Goal: Use online tool/utility: Utilize a website feature to perform a specific function

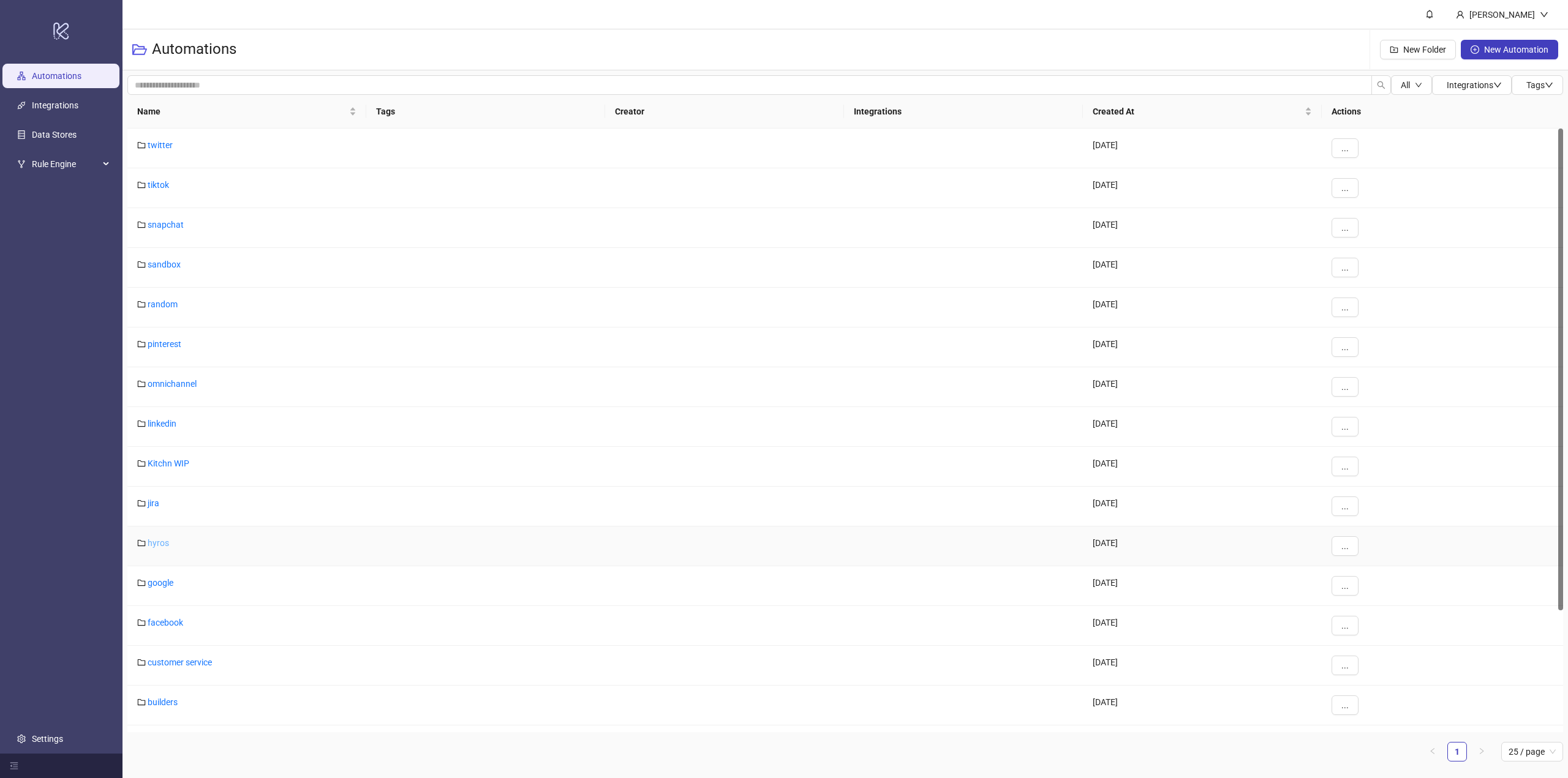
click at [159, 539] on link "hyros" at bounding box center [158, 543] width 21 height 10
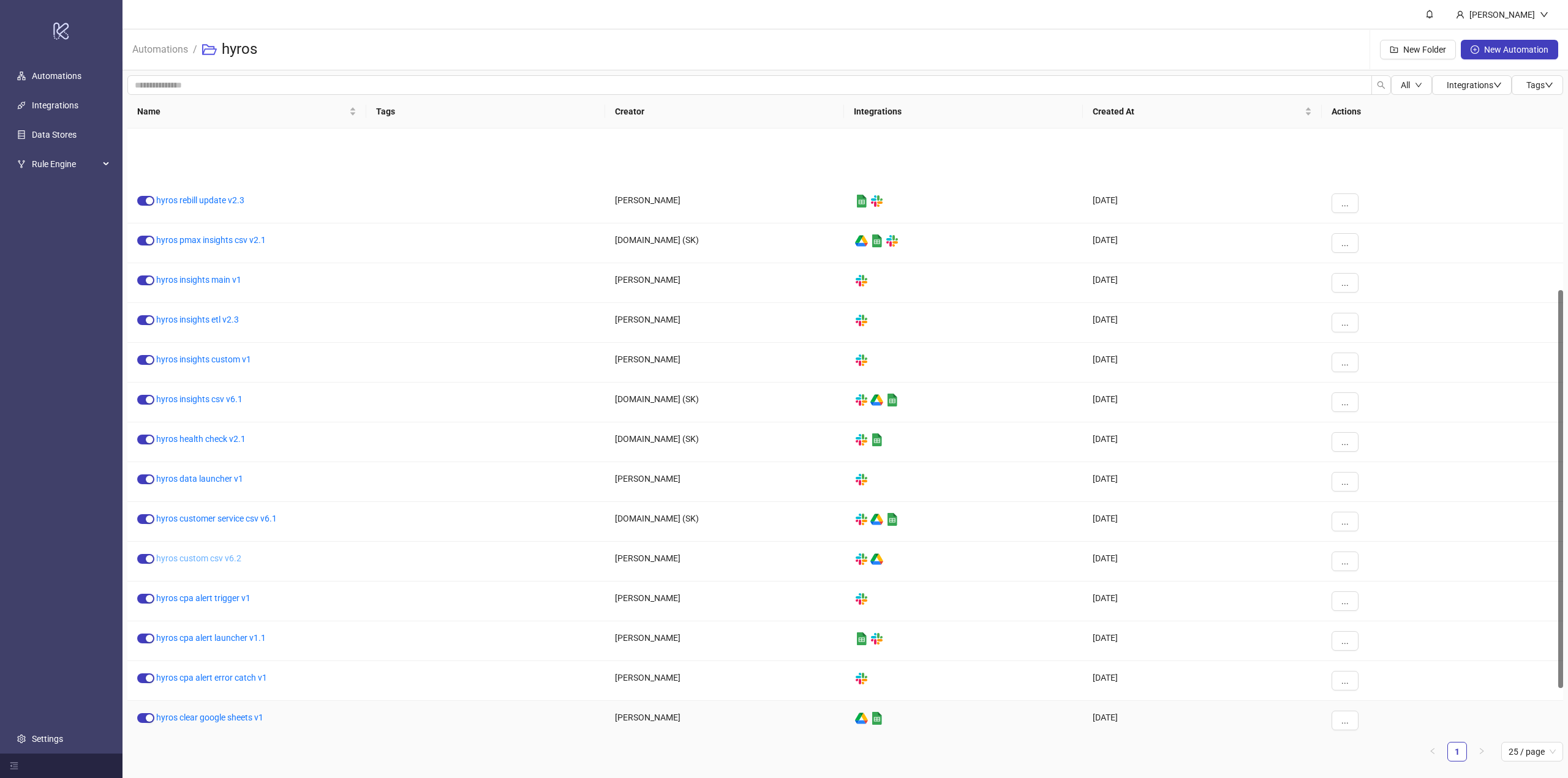
scroll to position [245, 0]
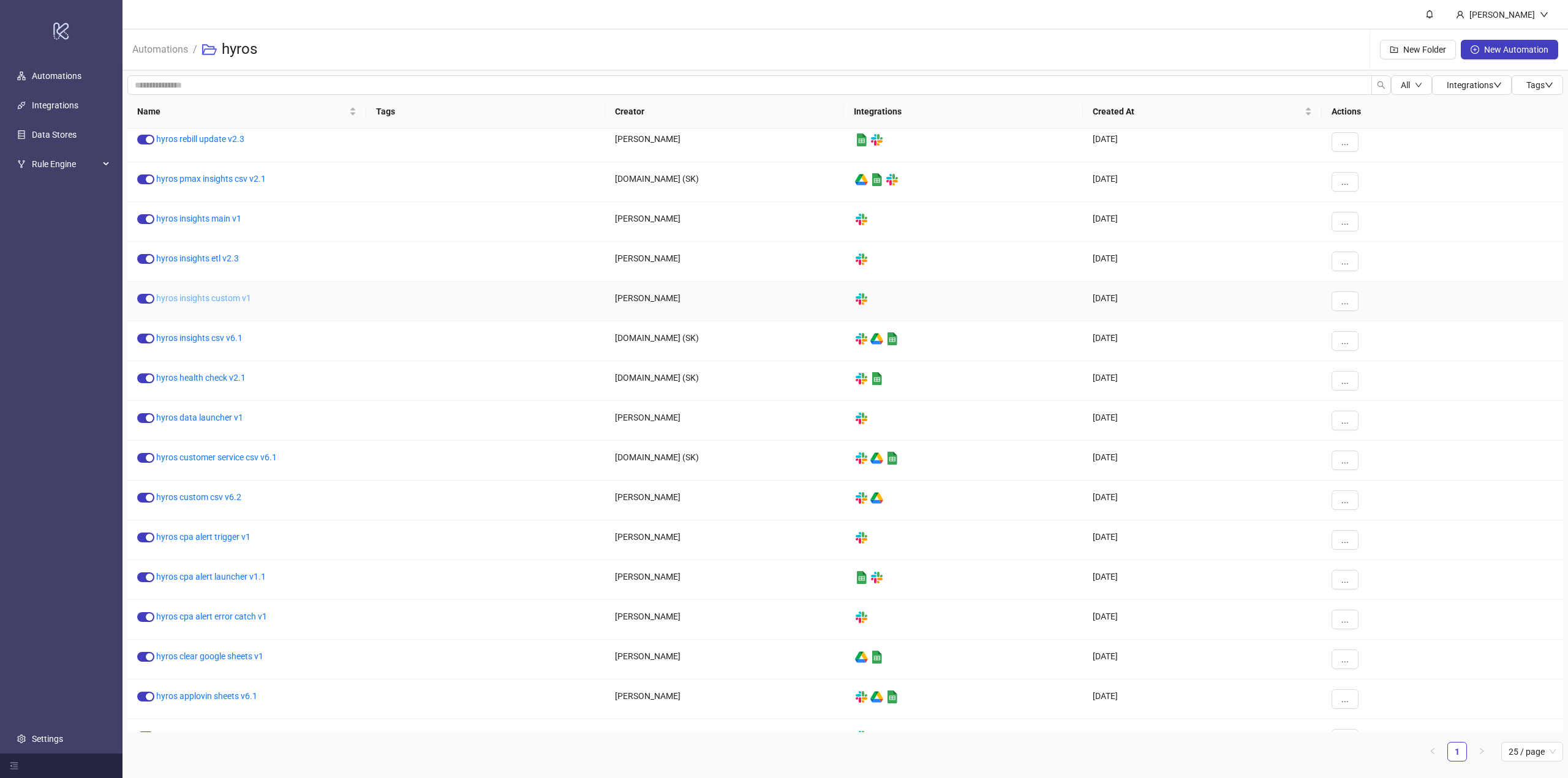
click at [238, 298] on link "hyros insights custom v1" at bounding box center [204, 298] width 95 height 10
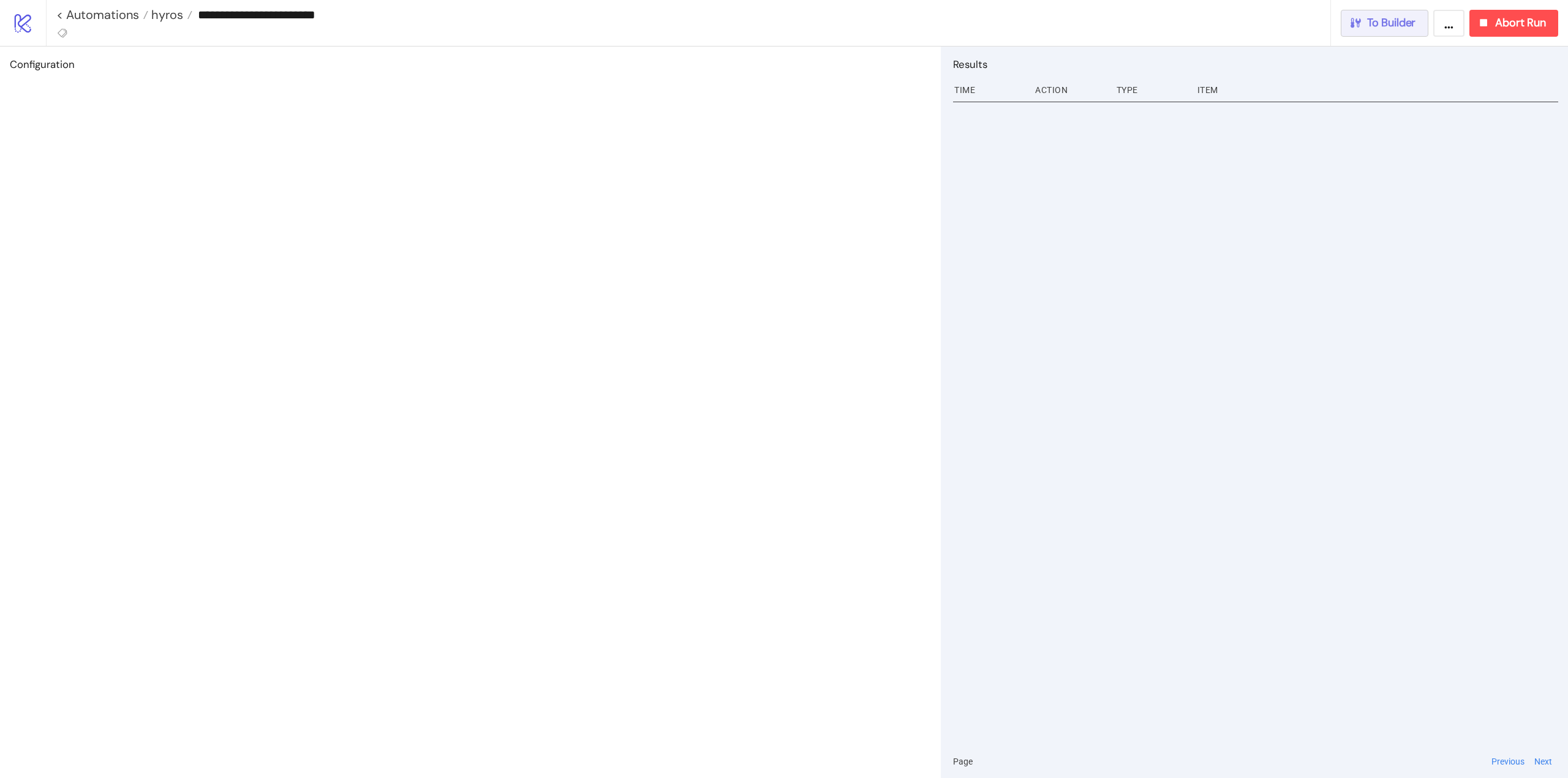
click at [1403, 24] on span "To Builder" at bounding box center [1392, 23] width 49 height 14
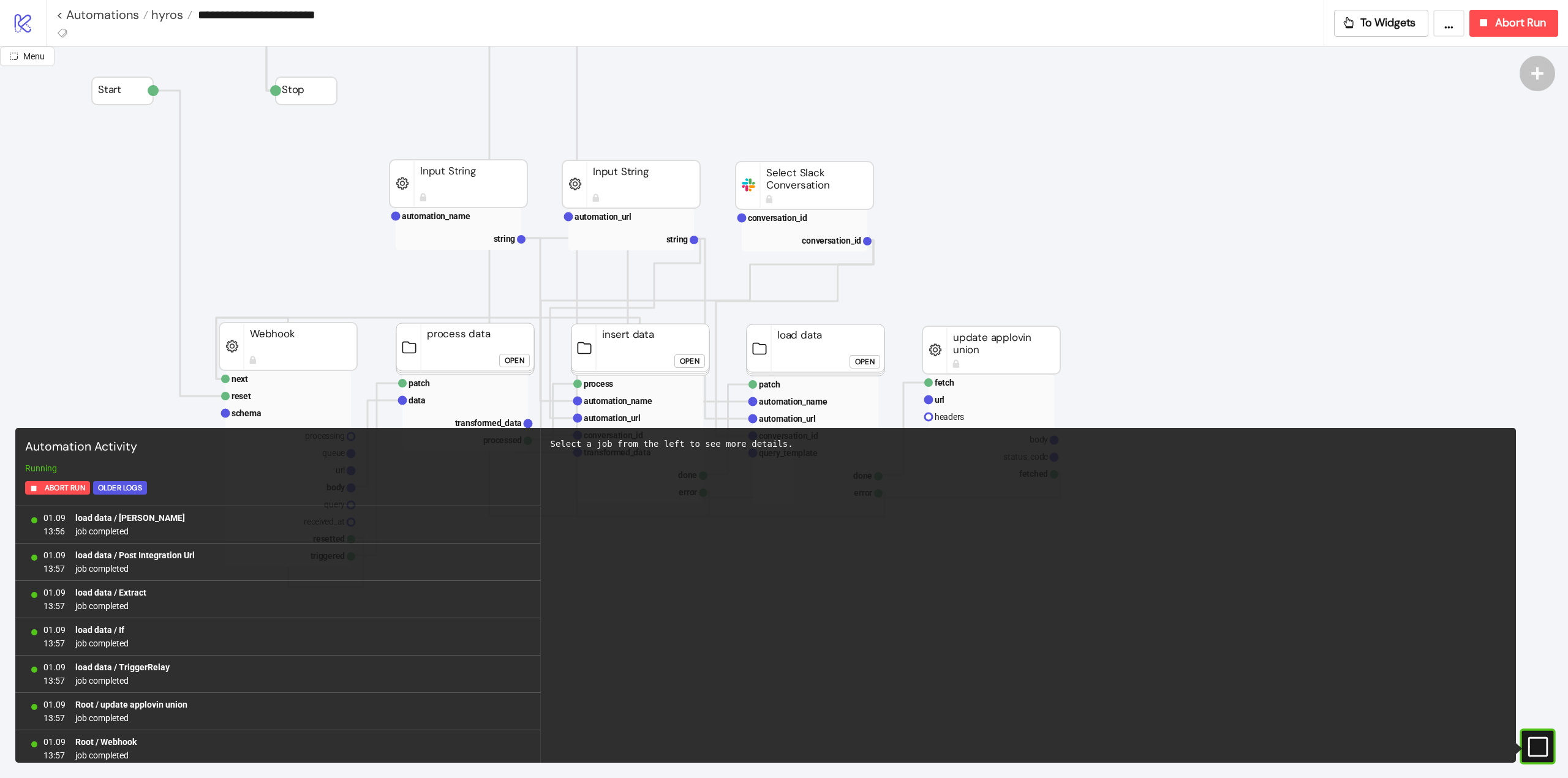
scroll to position [1013, 0]
click at [1495, 33] on button "Abort Run" at bounding box center [1514, 23] width 89 height 27
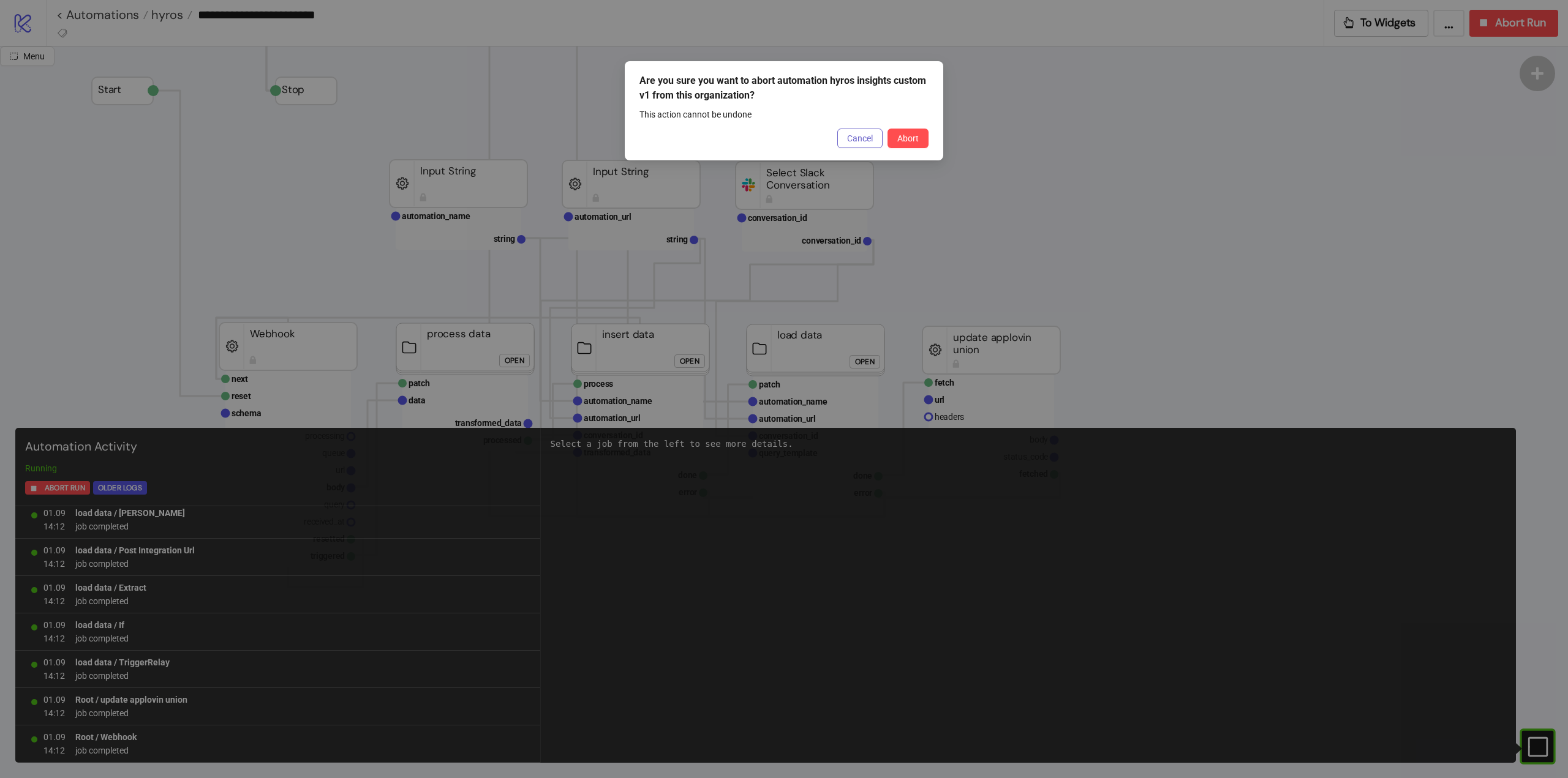
click at [856, 146] on button "Cancel" at bounding box center [860, 138] width 45 height 20
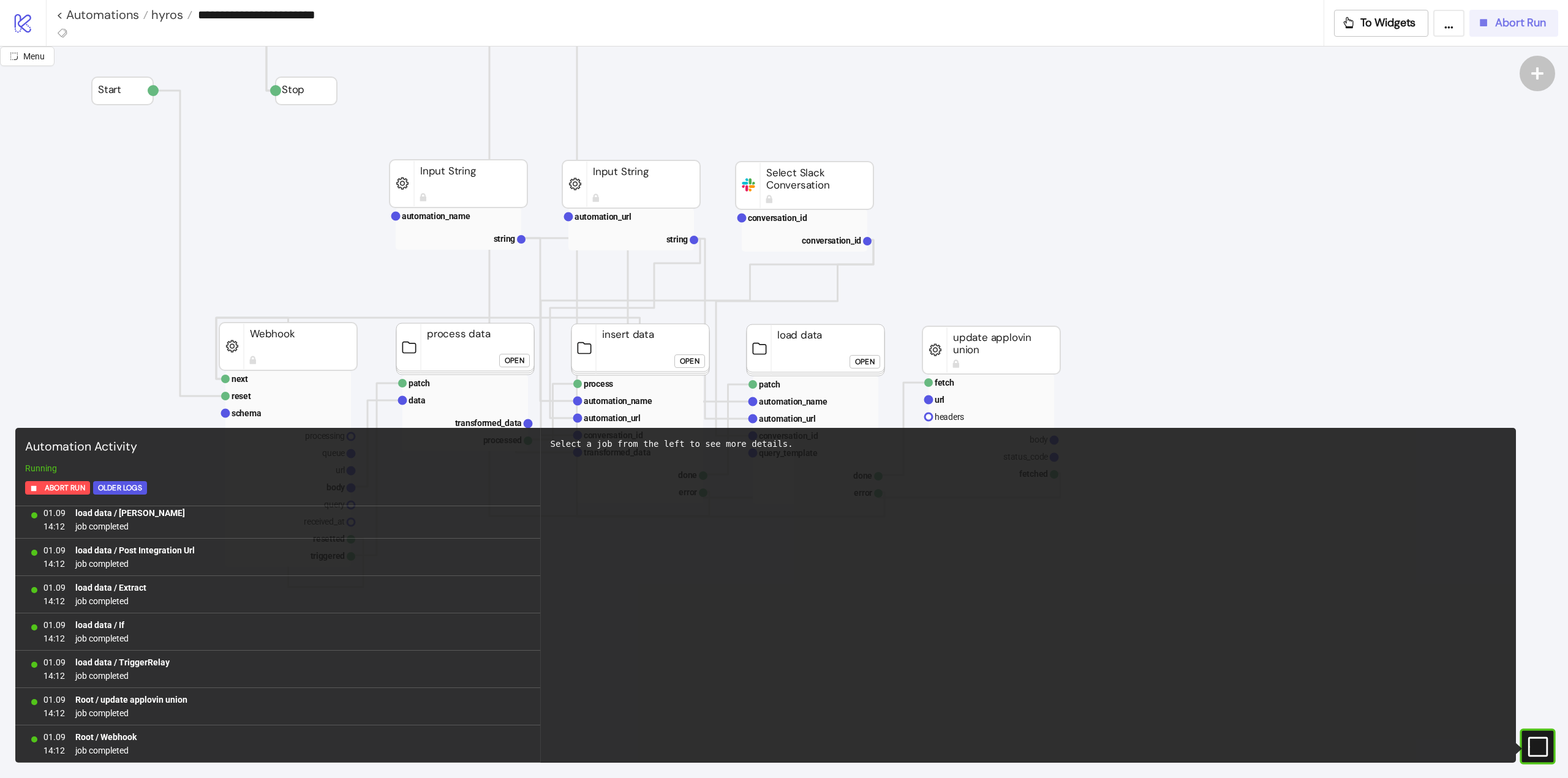
scroll to position [122, 0]
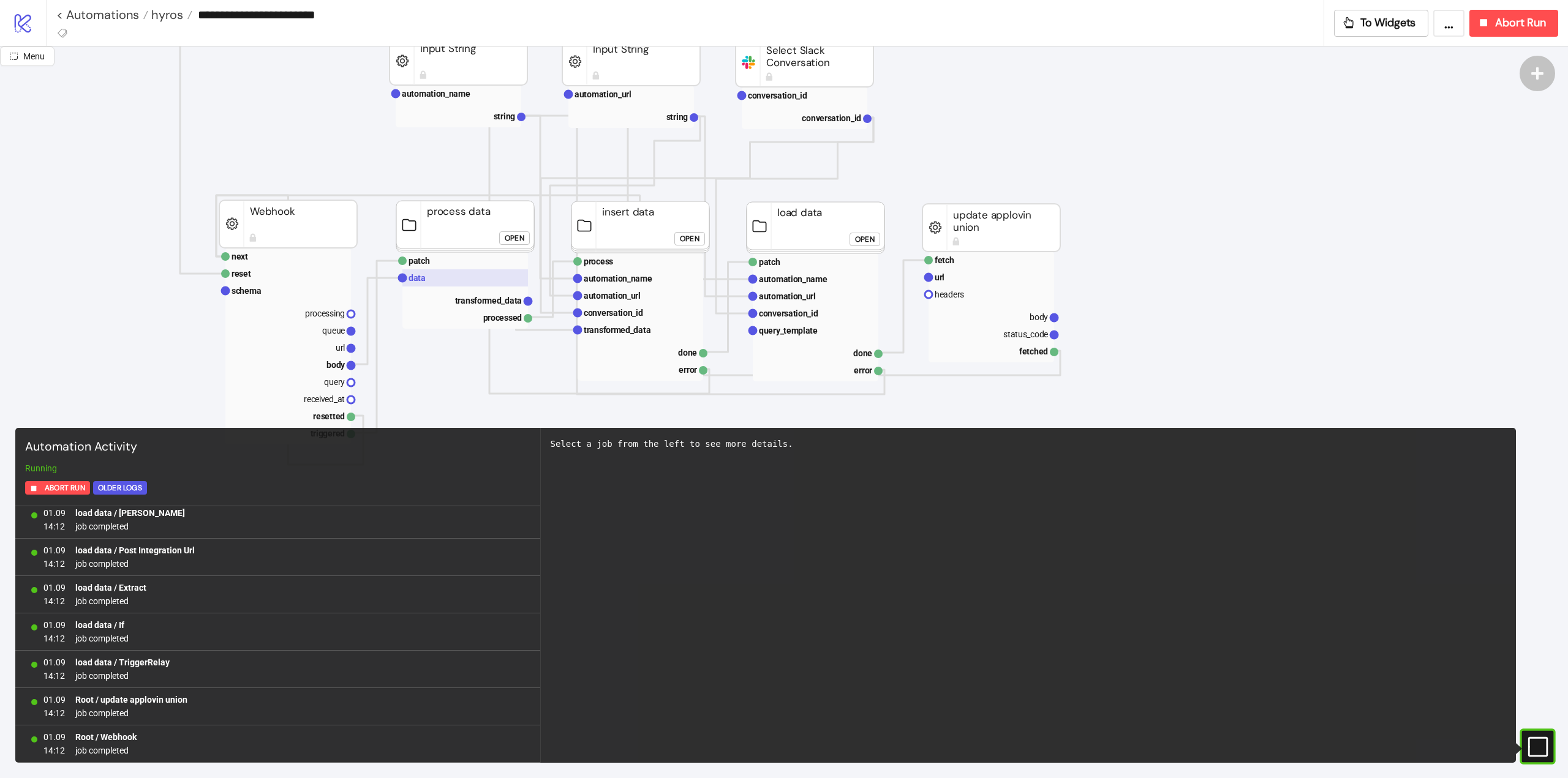
click at [441, 283] on rect at bounding box center [465, 277] width 126 height 17
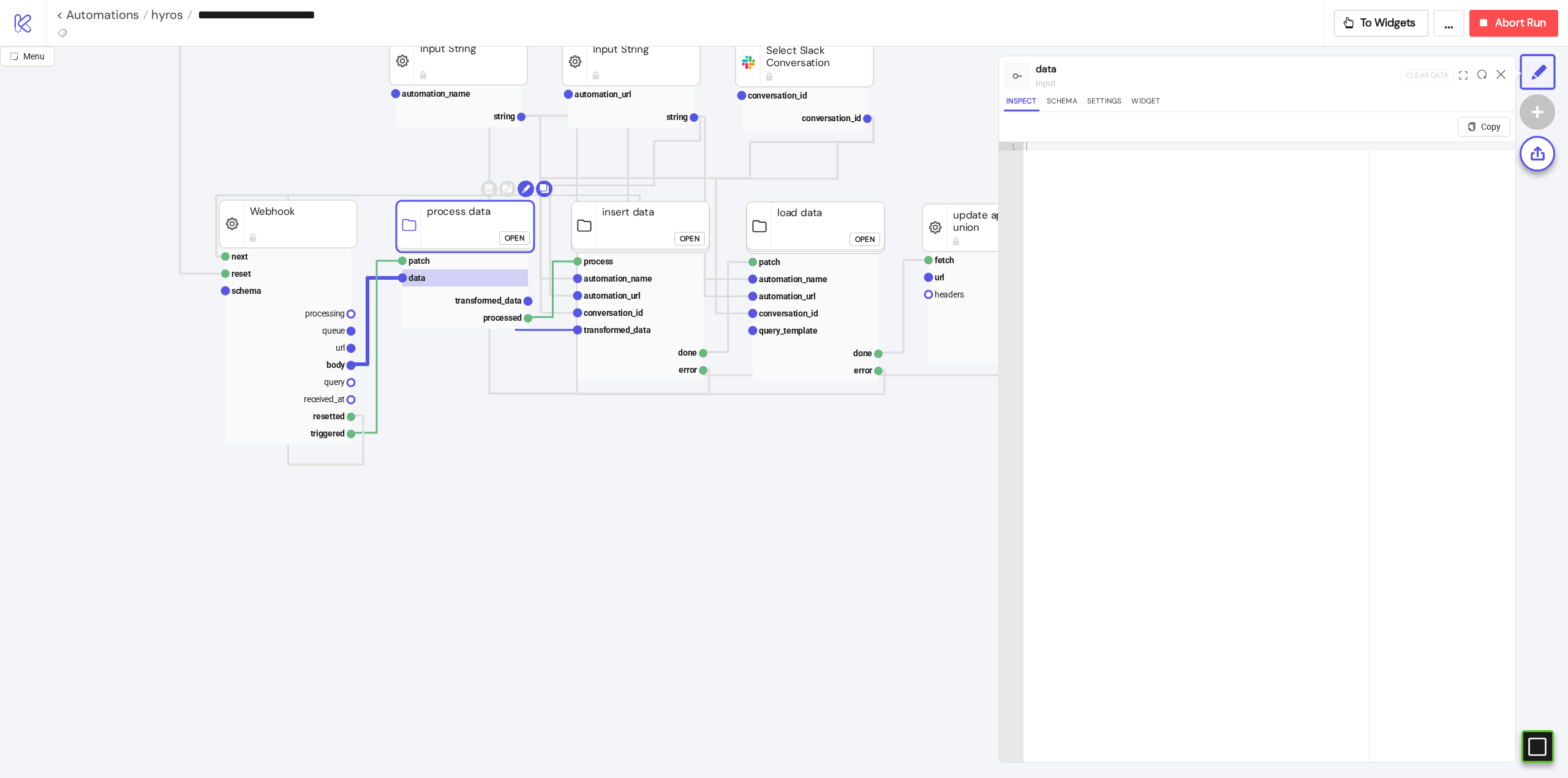
click div "Open"
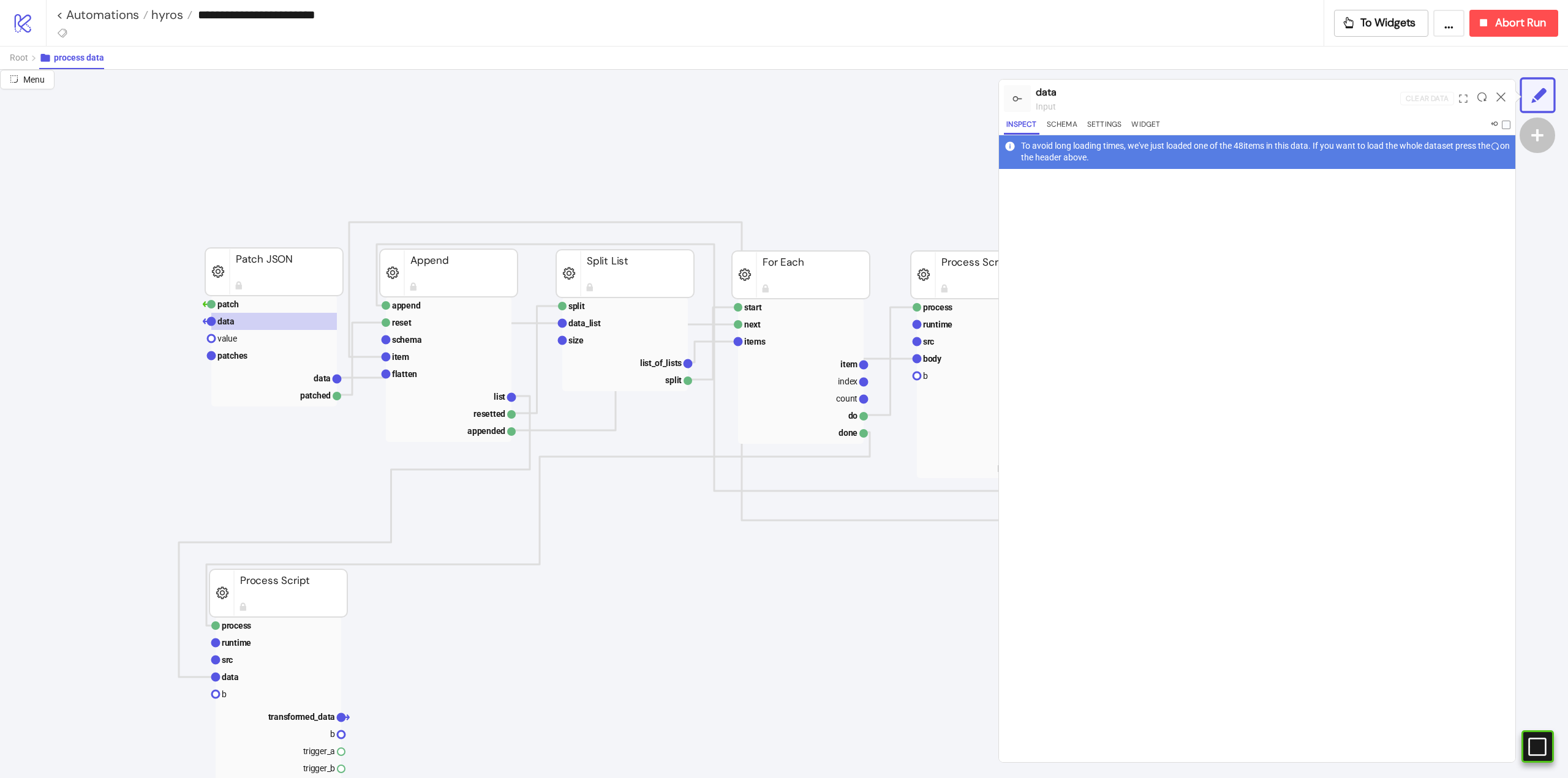
scroll to position [612, 245]
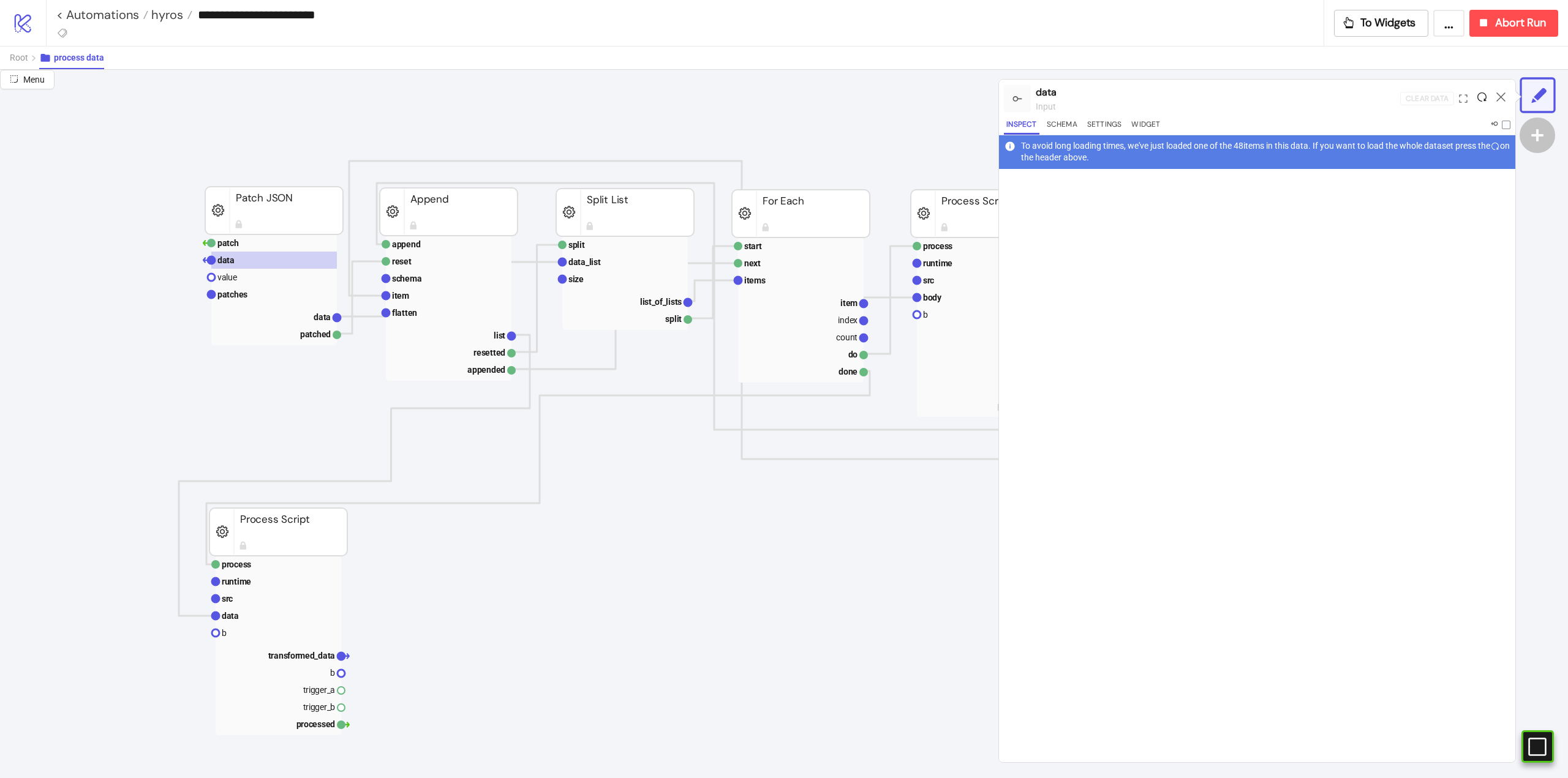
click at [1480, 100] on icon at bounding box center [1482, 97] width 9 height 9
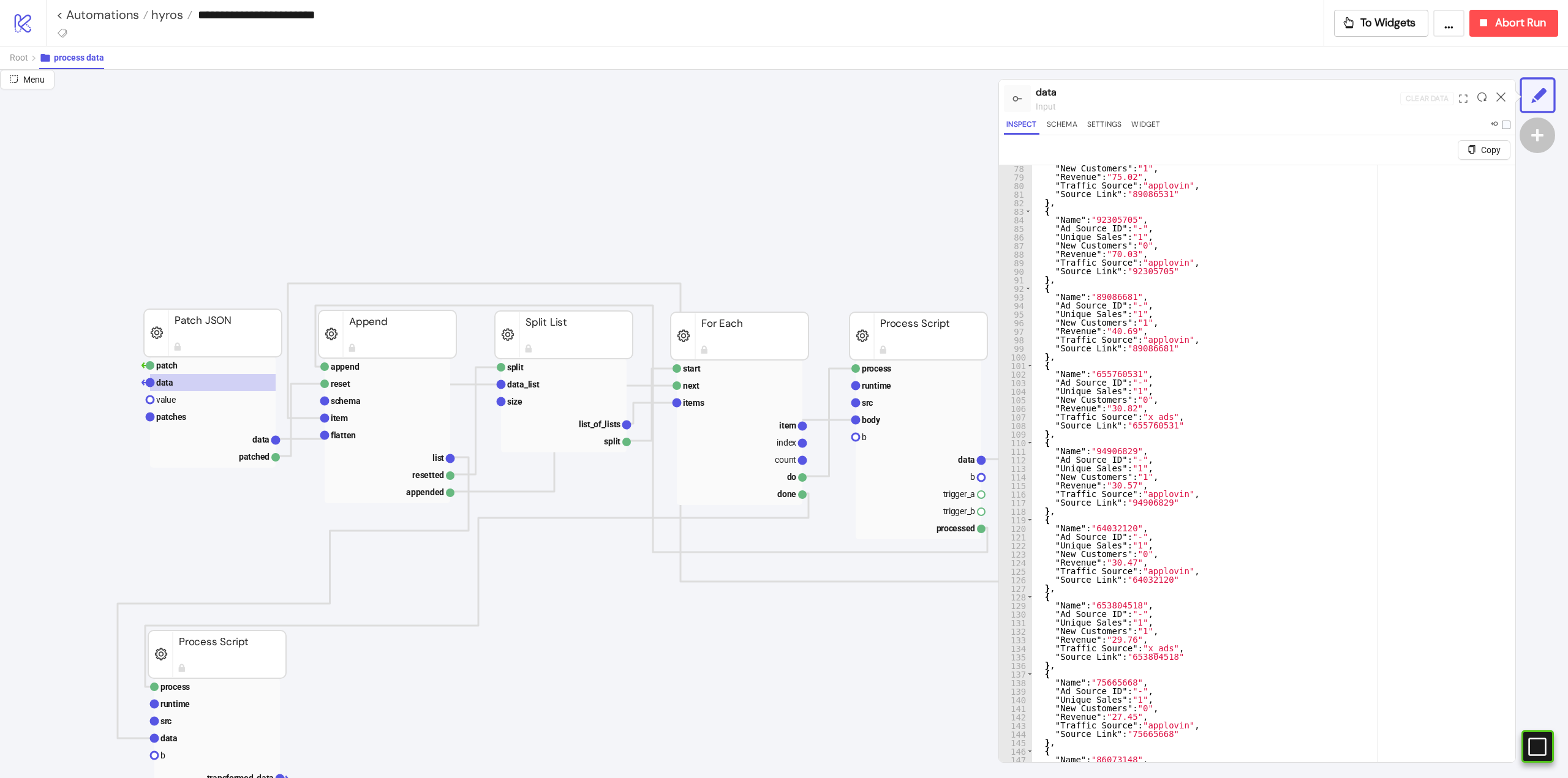
scroll to position [661, 0]
click at [894, 407] on rect at bounding box center [918, 402] width 126 height 17
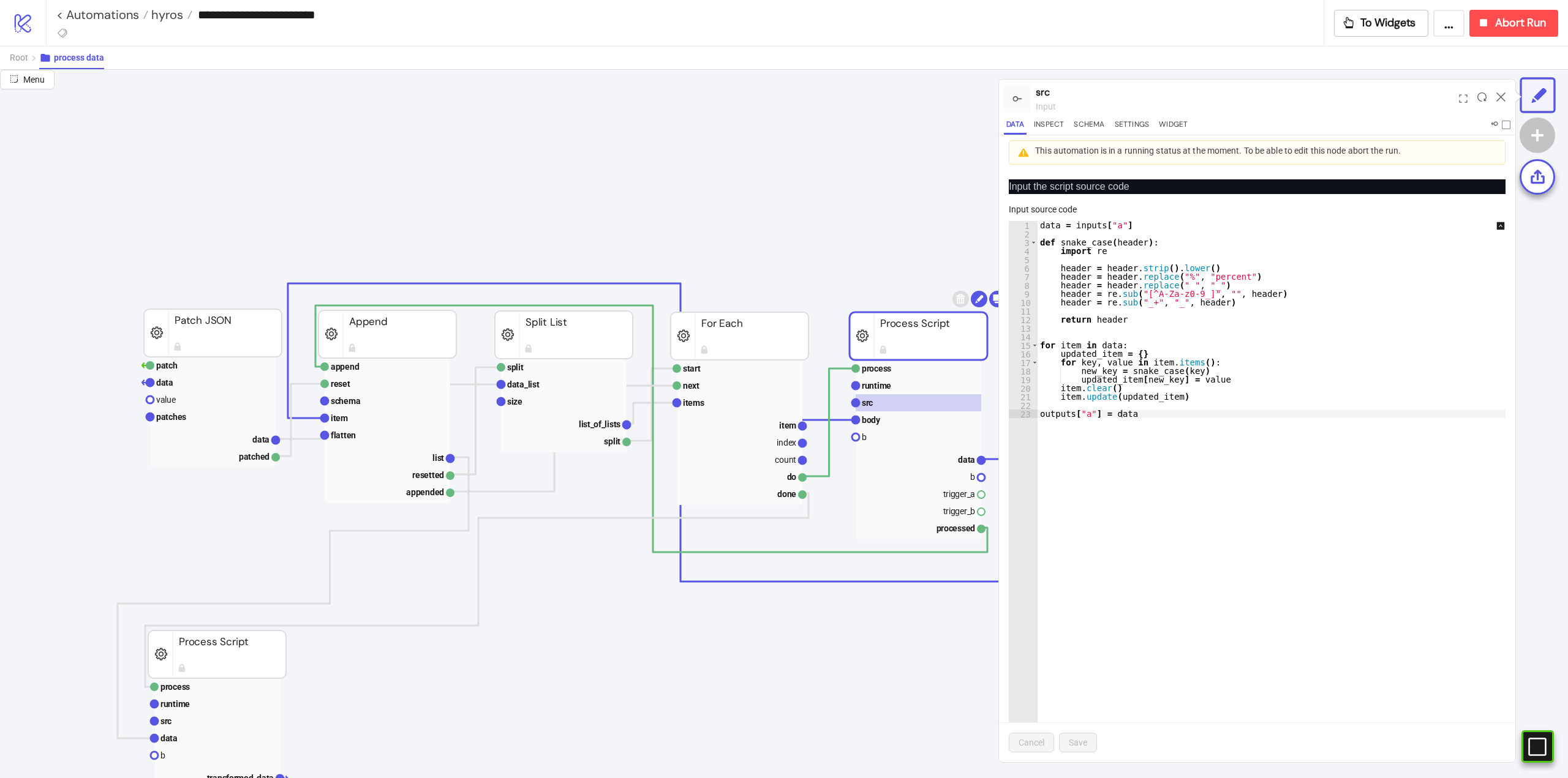
scroll to position [490, 368]
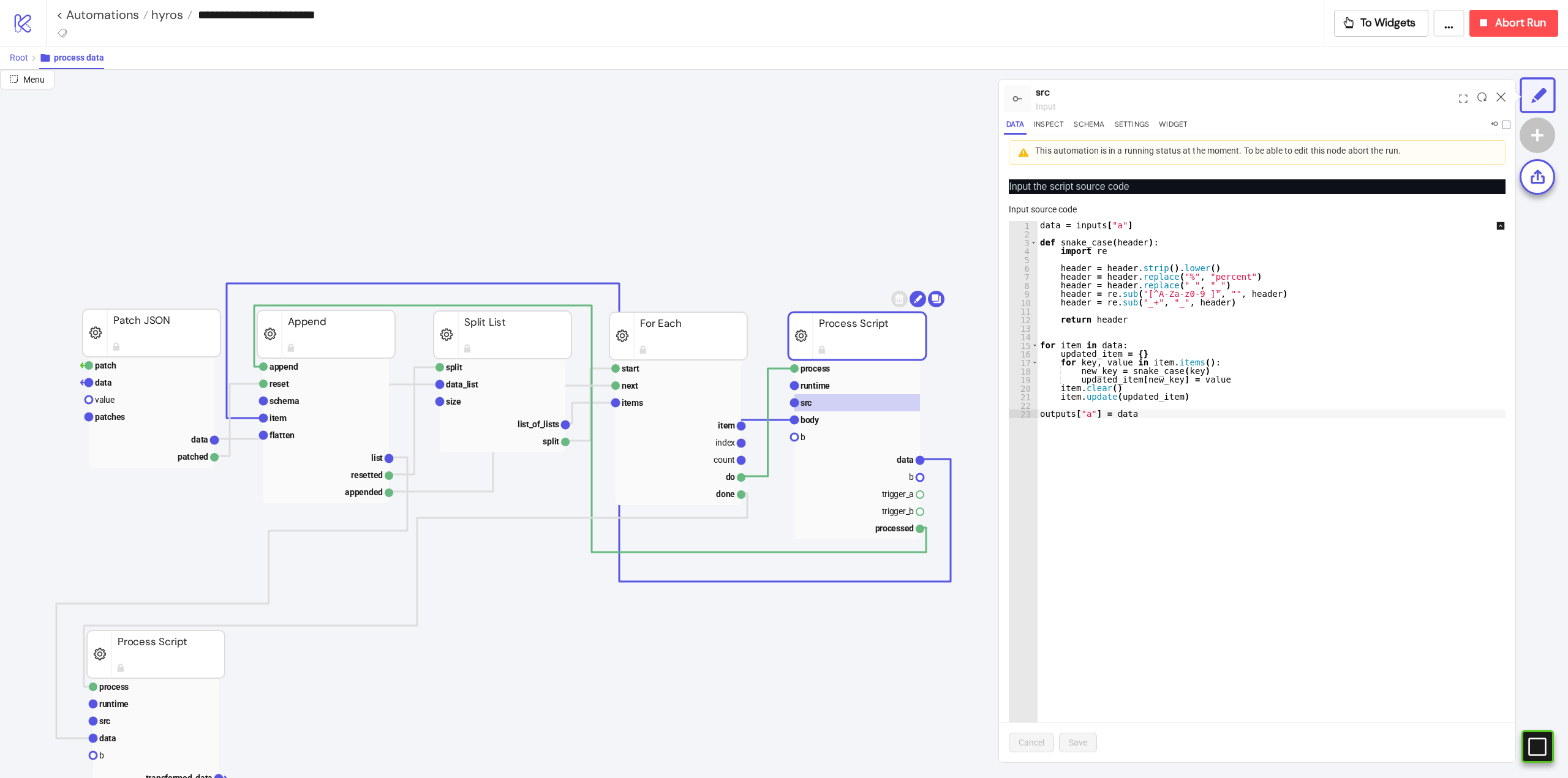
click at [25, 60] on span "Root" at bounding box center [19, 58] width 18 height 10
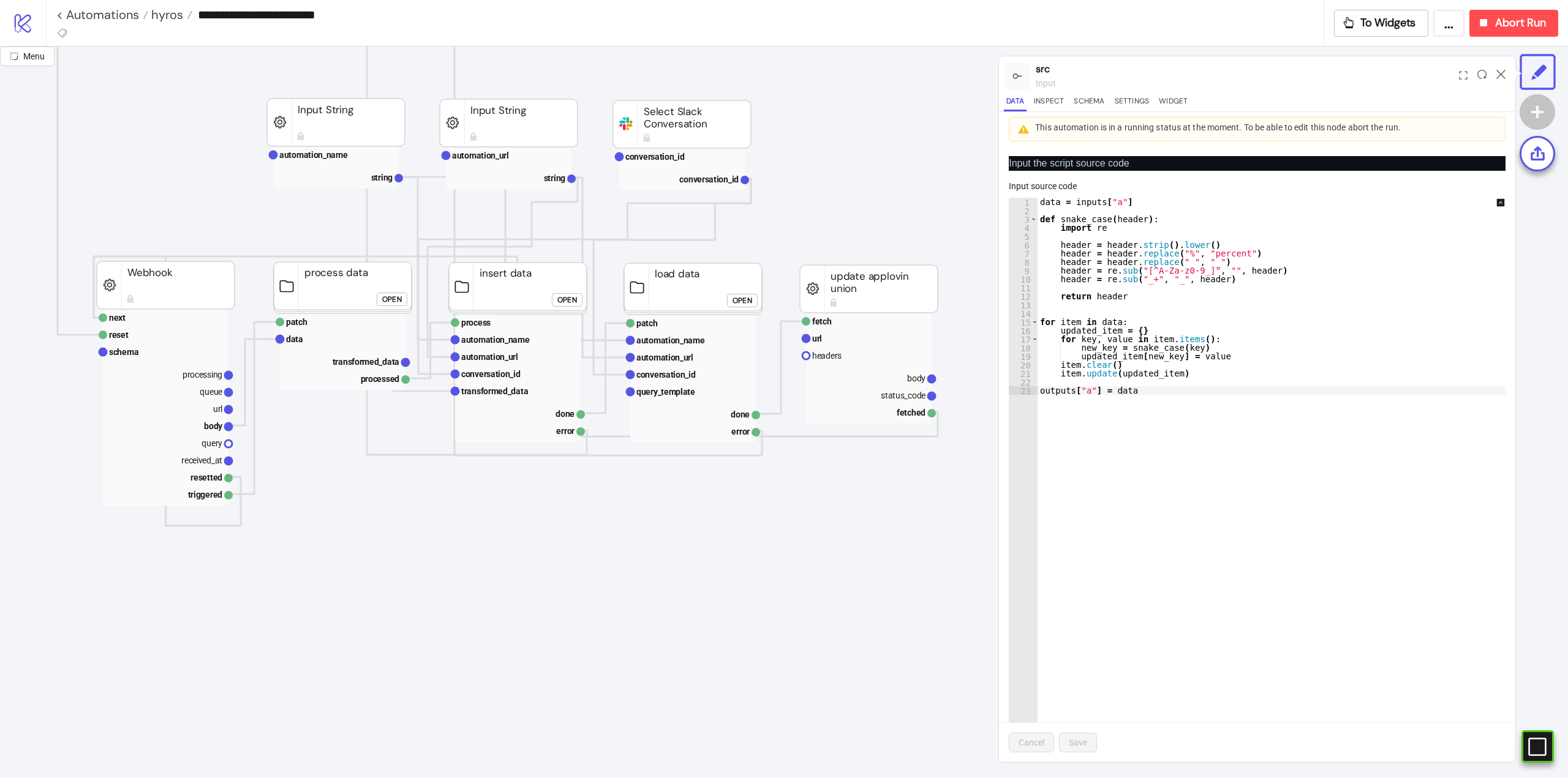
scroll to position [0, 122]
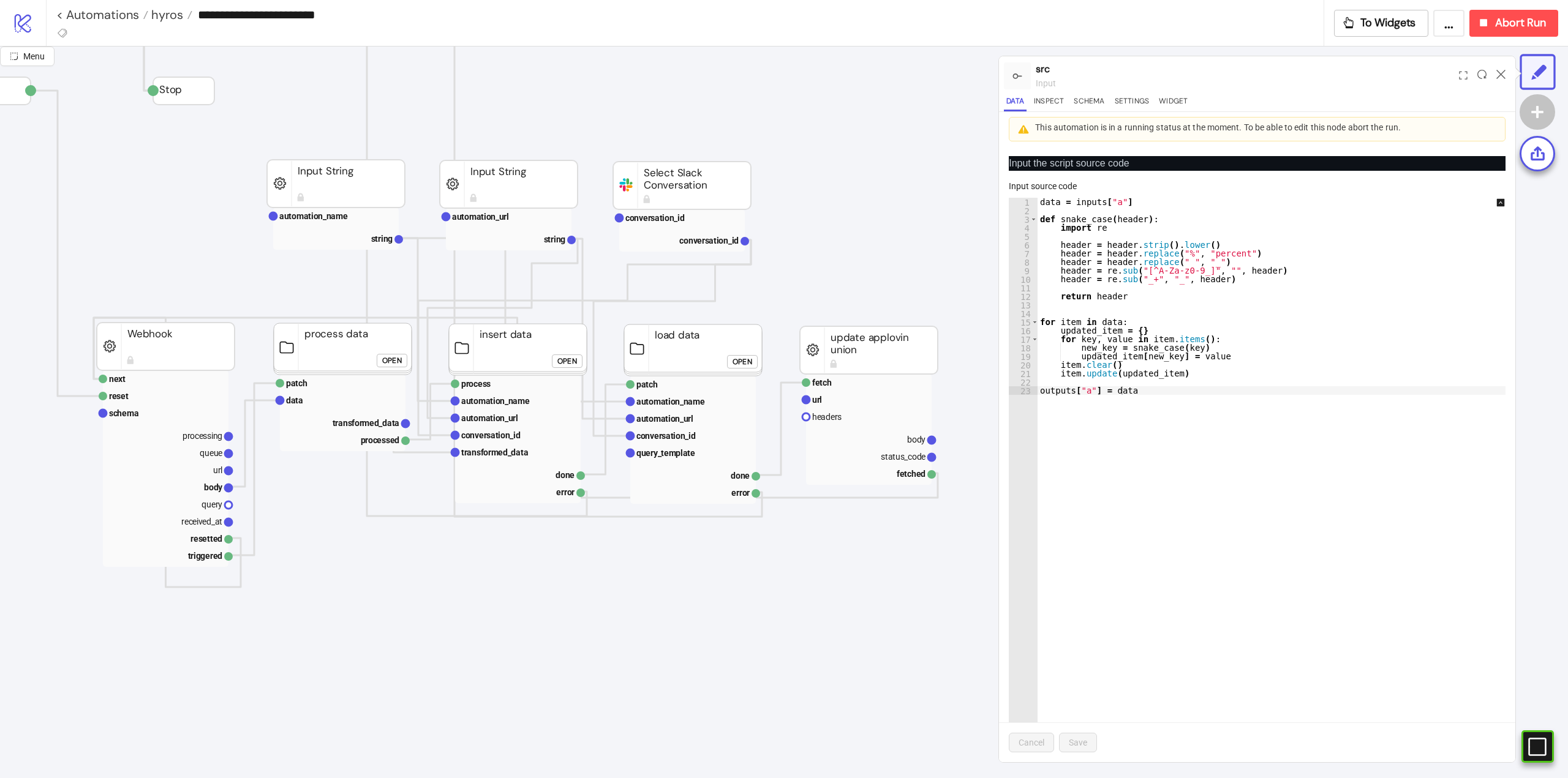
click at [383, 359] on div "Open" at bounding box center [392, 361] width 20 height 14
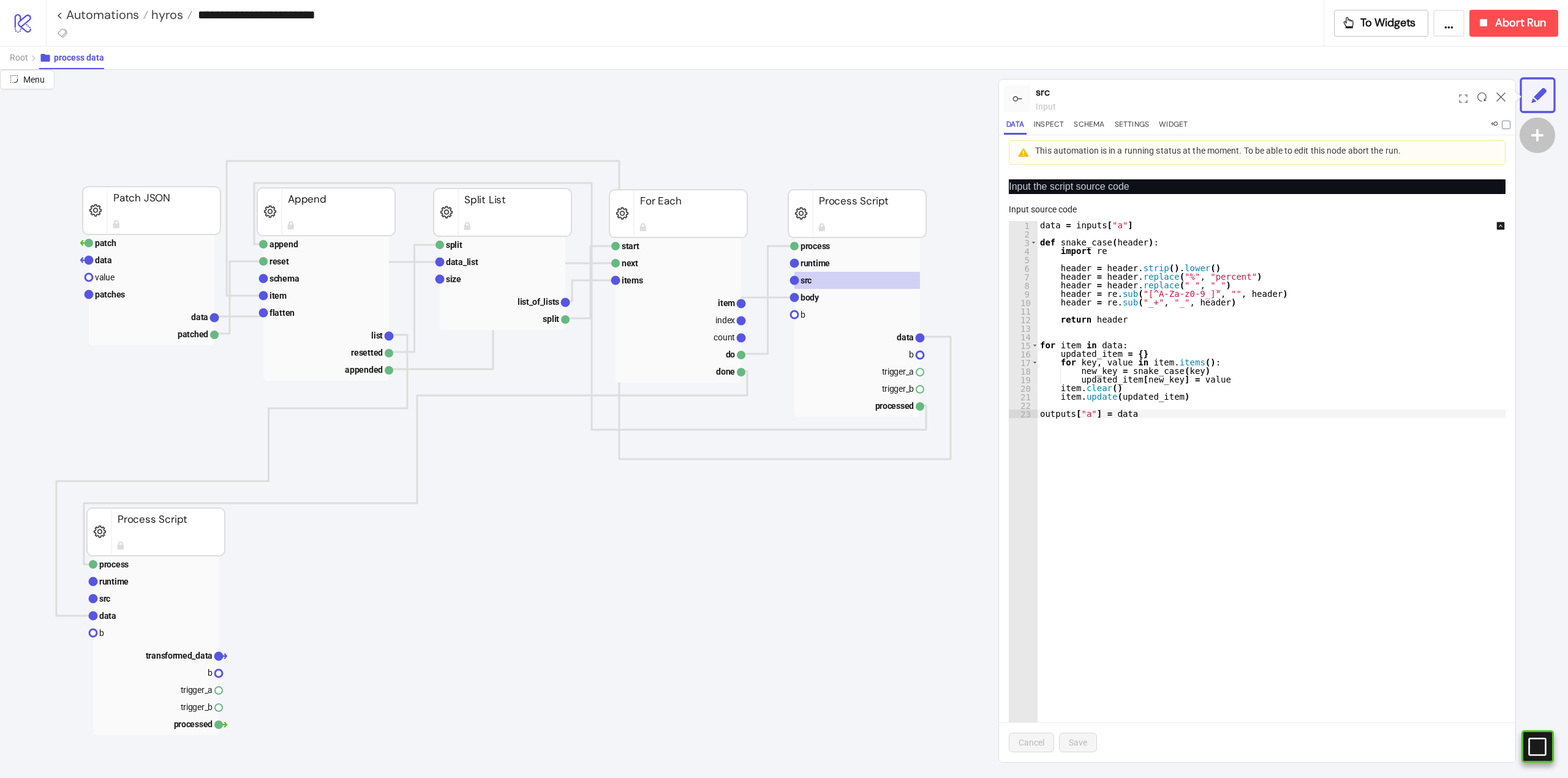
scroll to position [612, 307]
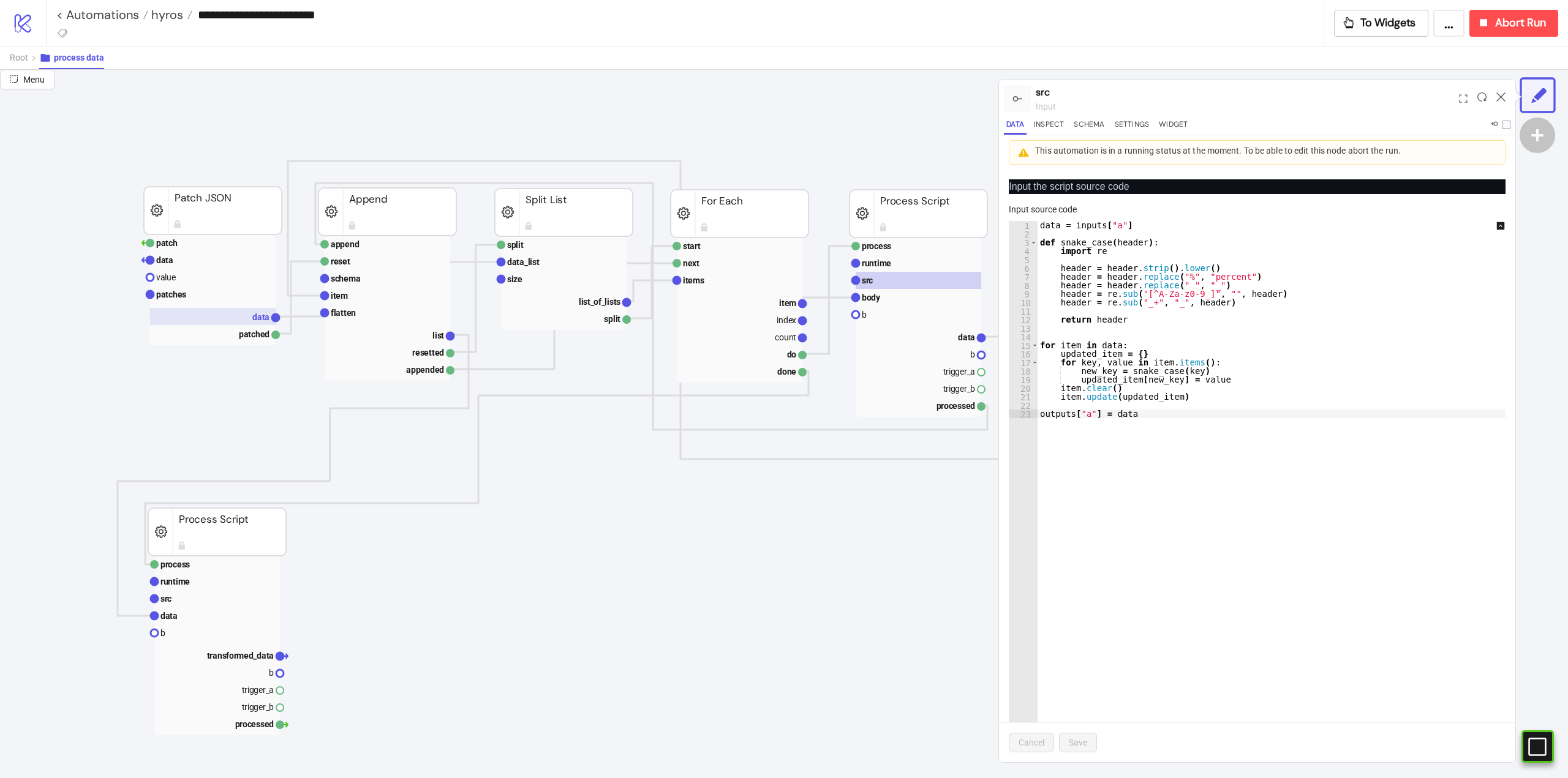
click at [253, 319] on text "data" at bounding box center [260, 317] width 17 height 10
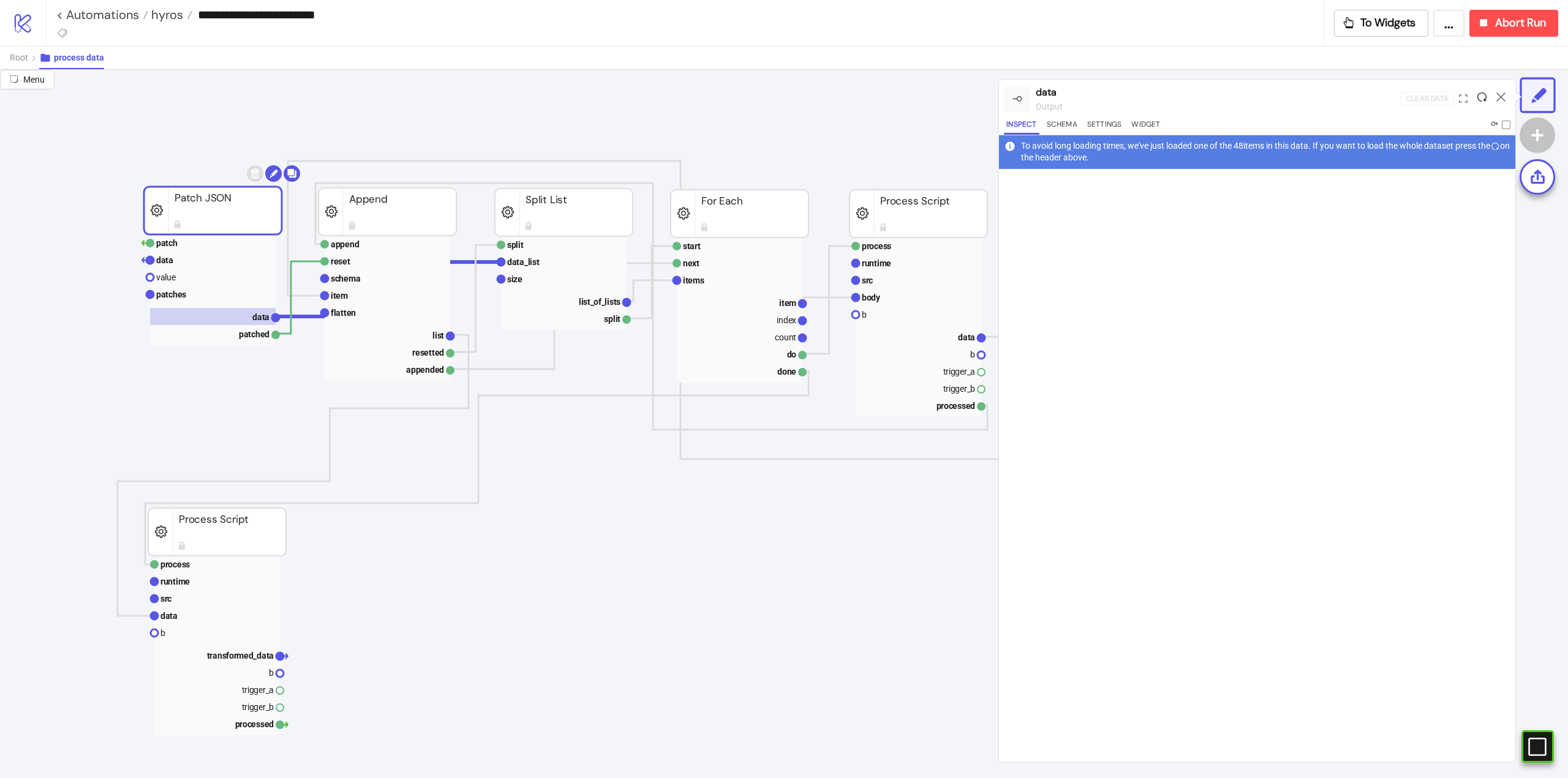
click at [1480, 94] on icon at bounding box center [1482, 97] width 9 height 9
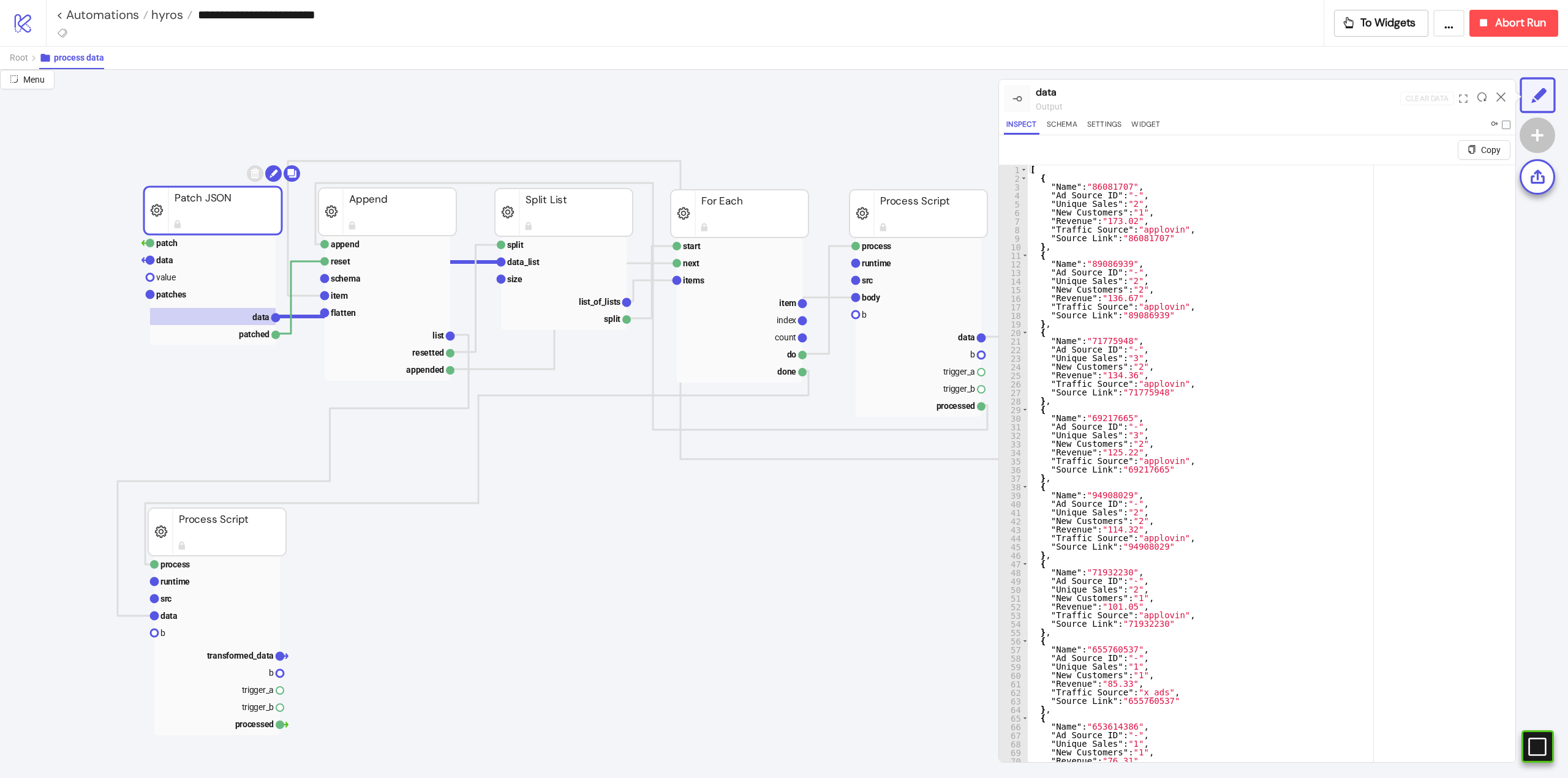
type textarea "**"
click at [1258, 247] on div "[ { "Name" : "86081707" , "Ad Source ID" : "-" , "Unique Sales" : "2" , "New Cu…" at bounding box center [1267, 487] width 478 height 644
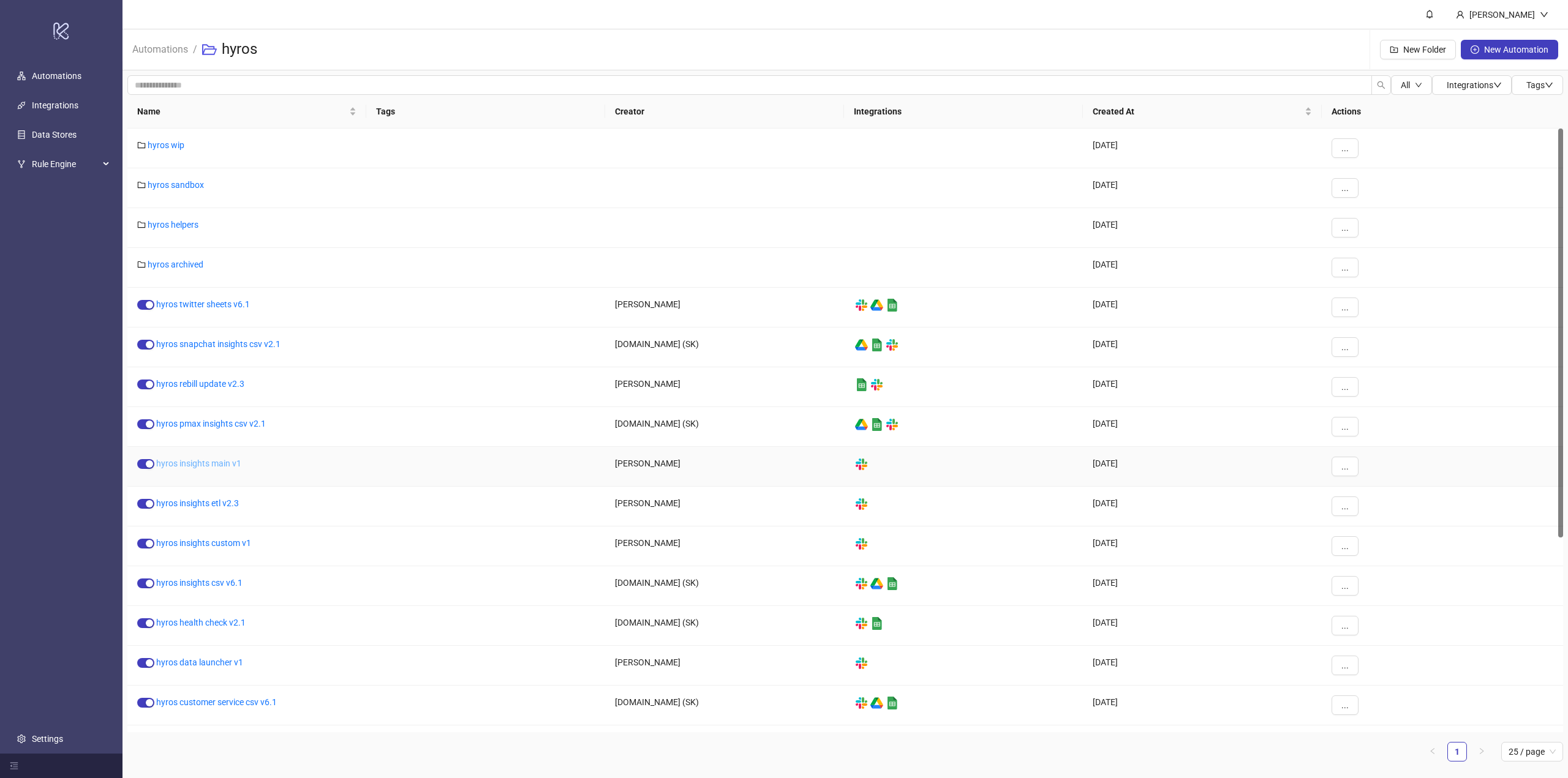
click at [207, 463] on link "hyros insights main v1" at bounding box center [199, 463] width 85 height 10
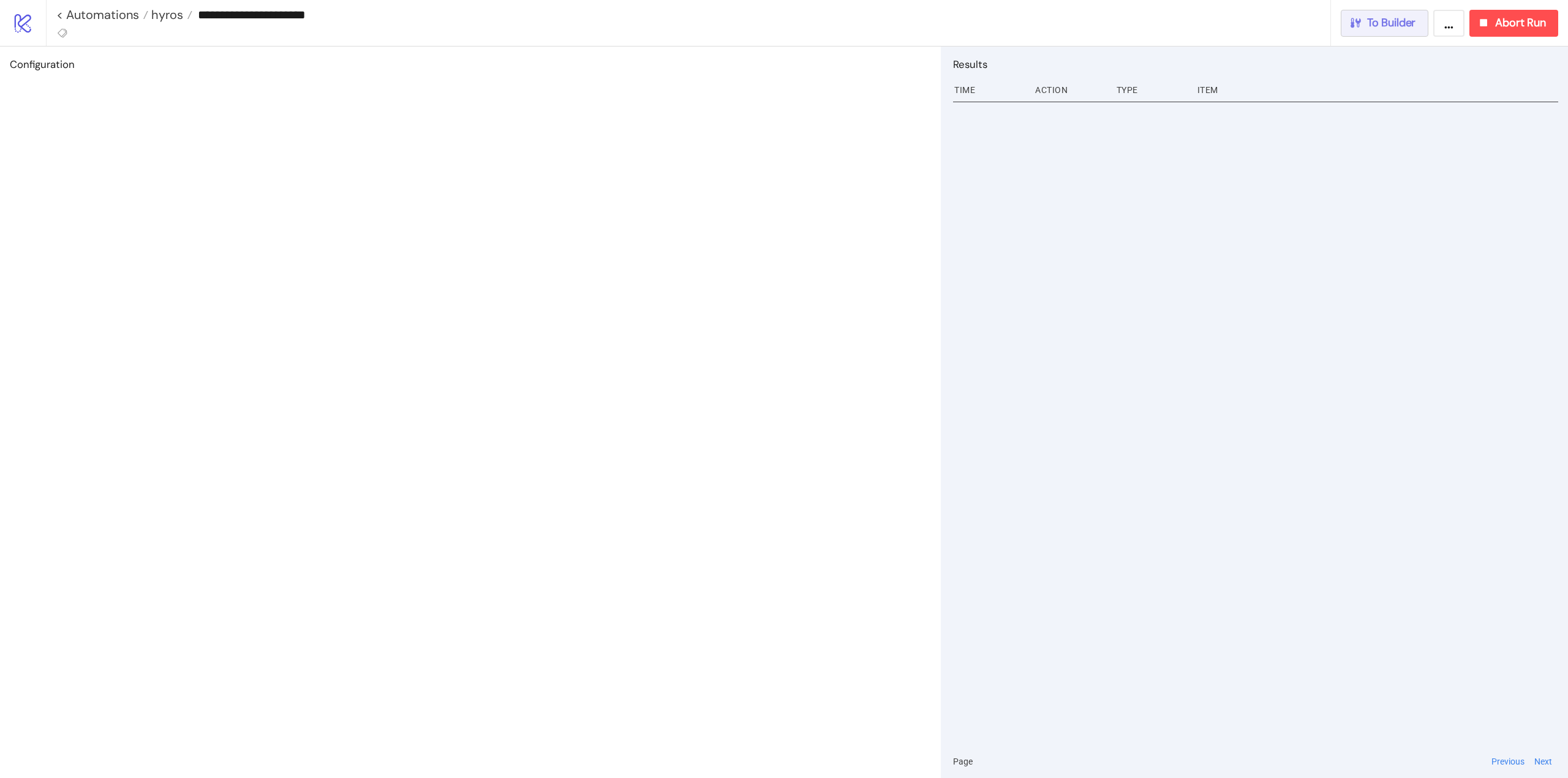
click at [1411, 32] on button "To Builder" at bounding box center [1385, 23] width 88 height 27
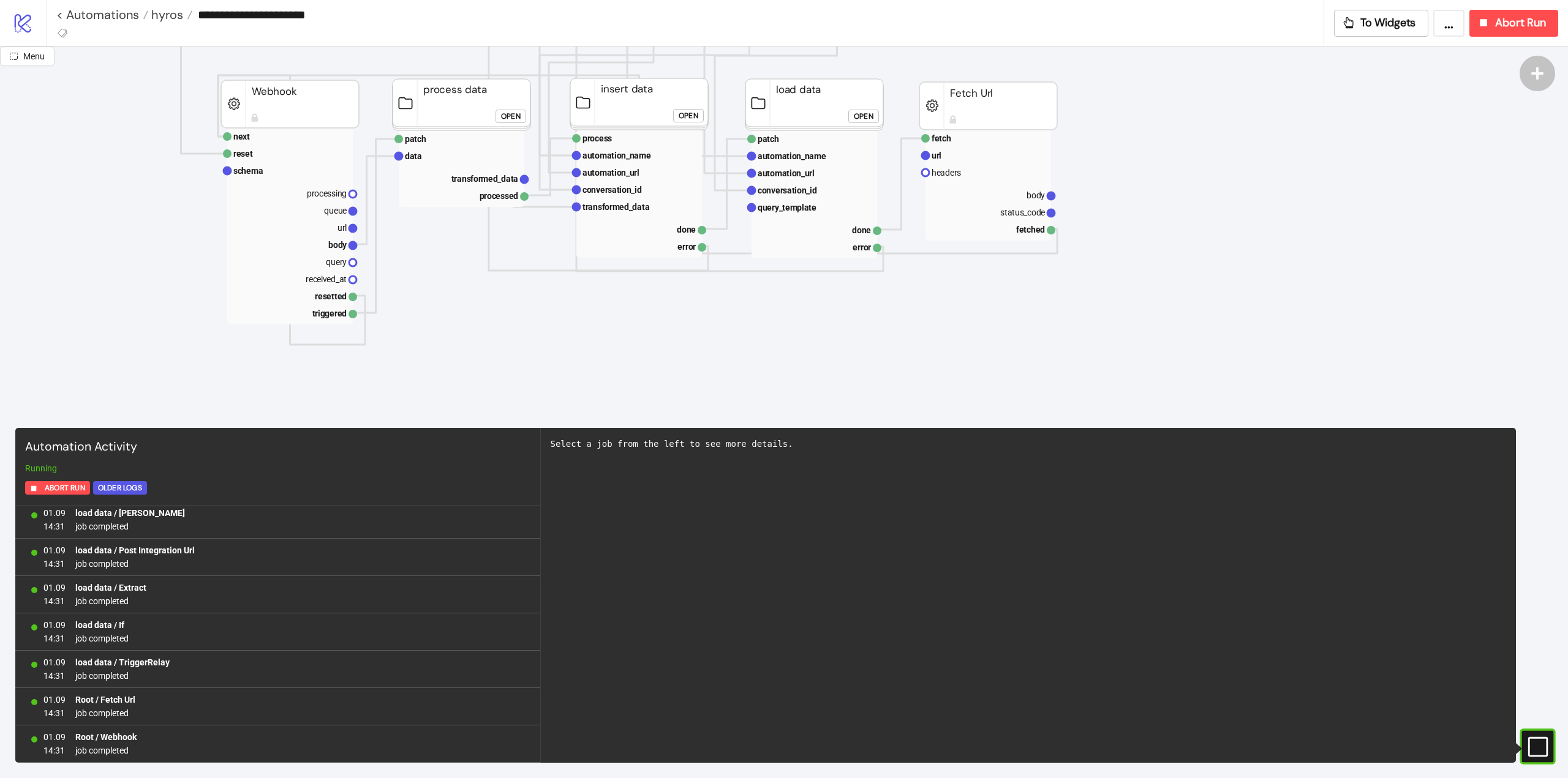
scroll to position [183, 0]
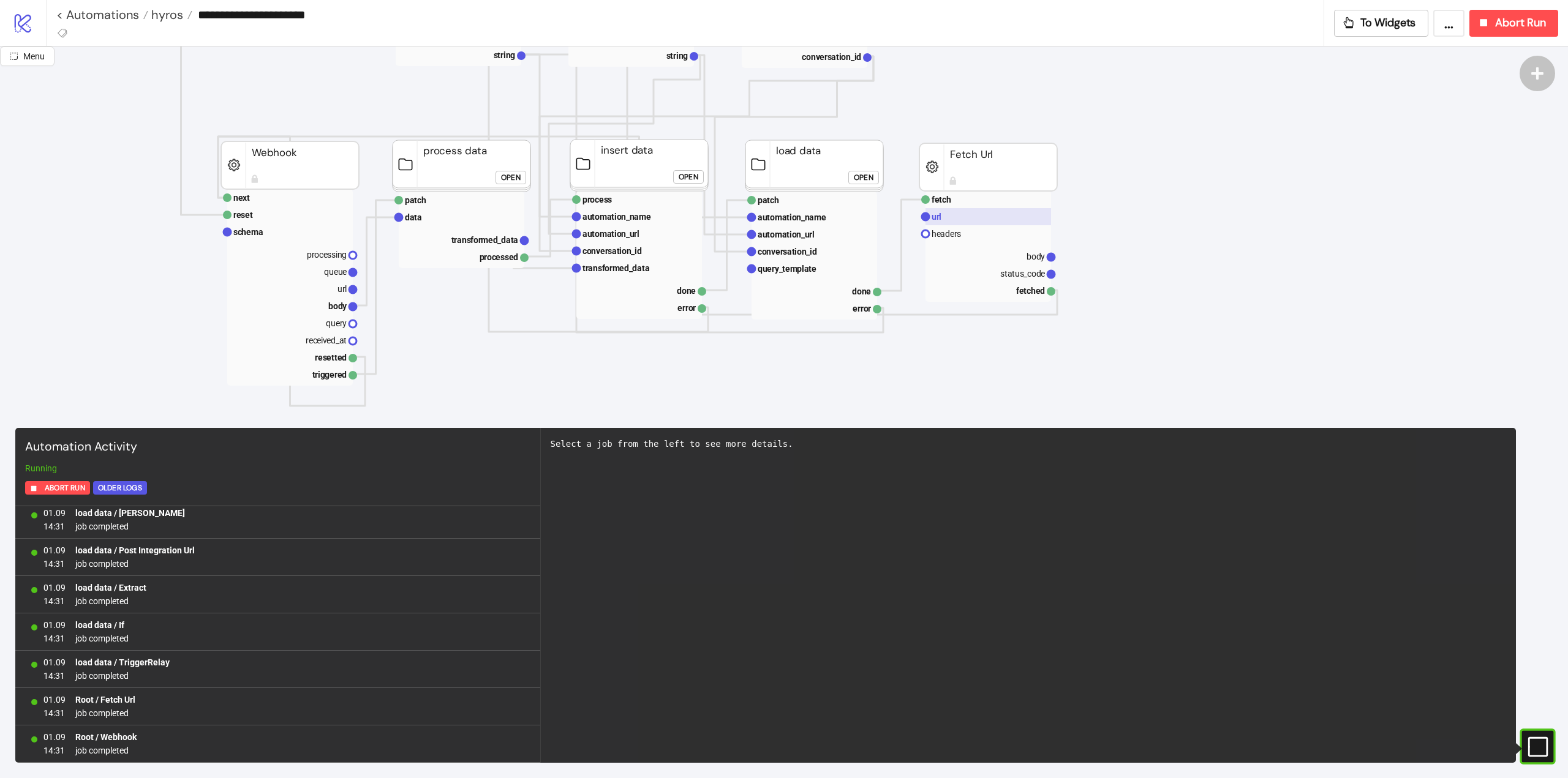
click at [980, 221] on rect at bounding box center [988, 216] width 126 height 17
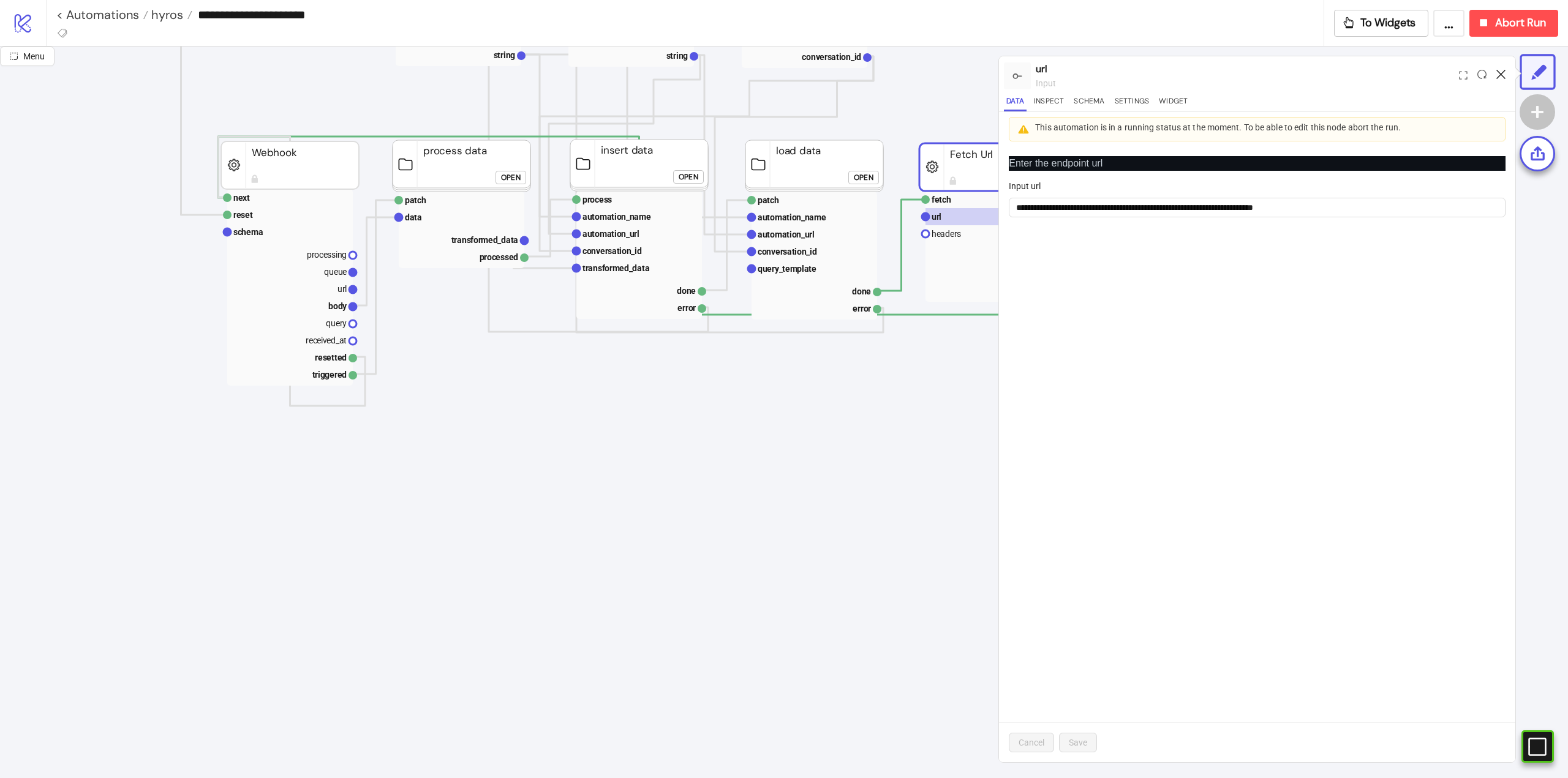
click at [1502, 74] on icon at bounding box center [1501, 74] width 9 height 9
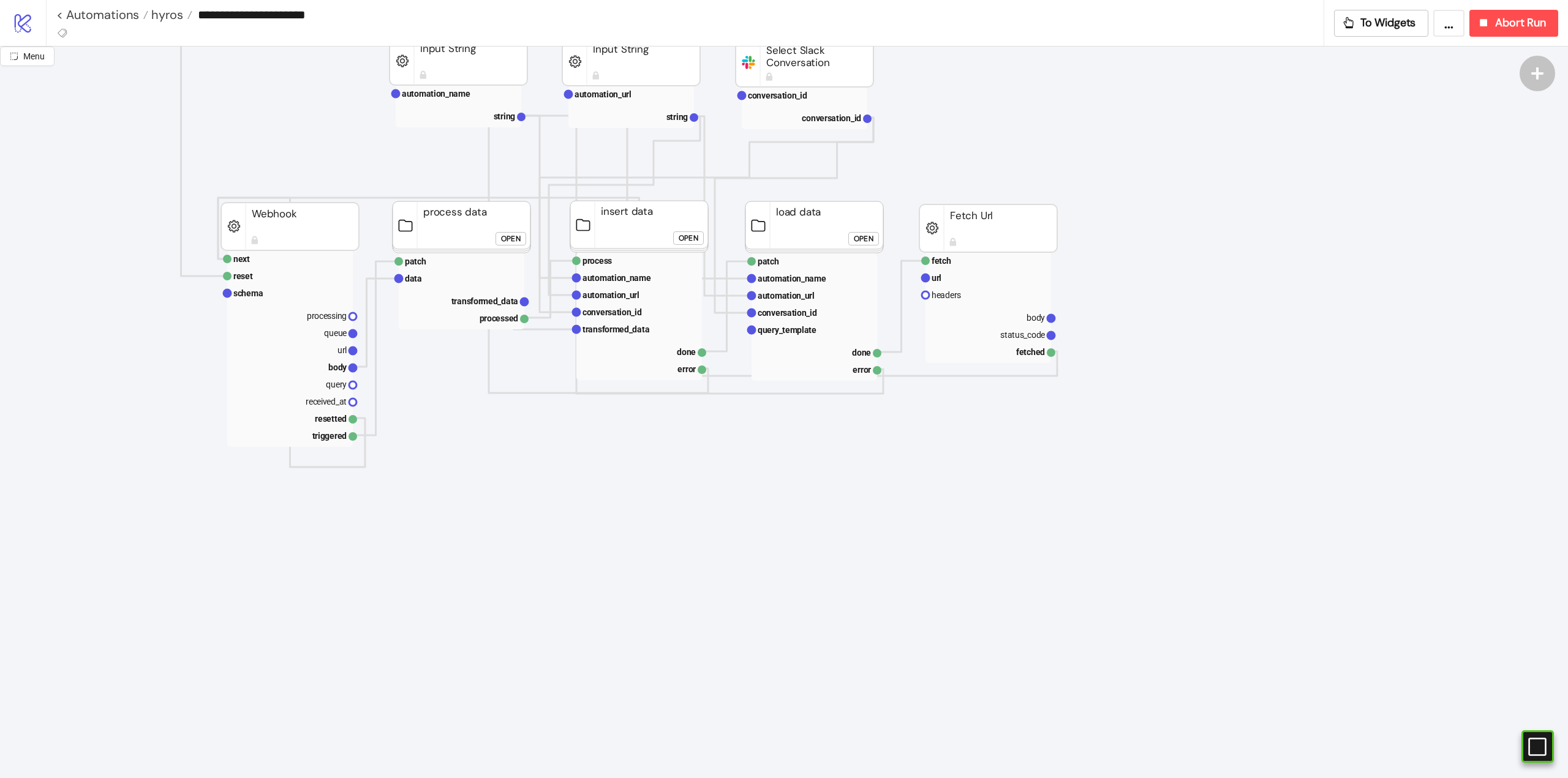
scroll to position [61, 0]
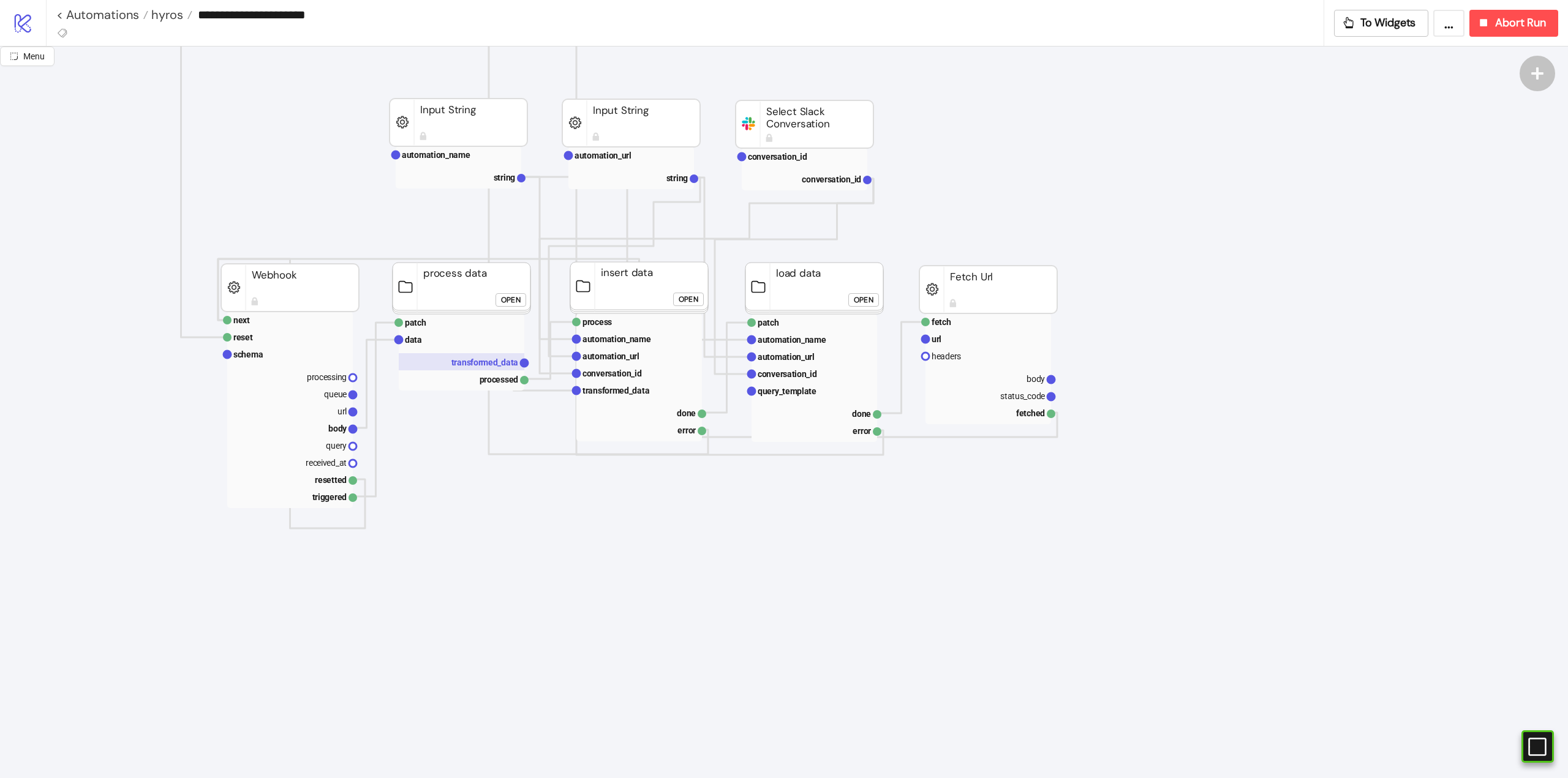
click at [482, 357] on text "transformed_data" at bounding box center [485, 363] width 67 height 10
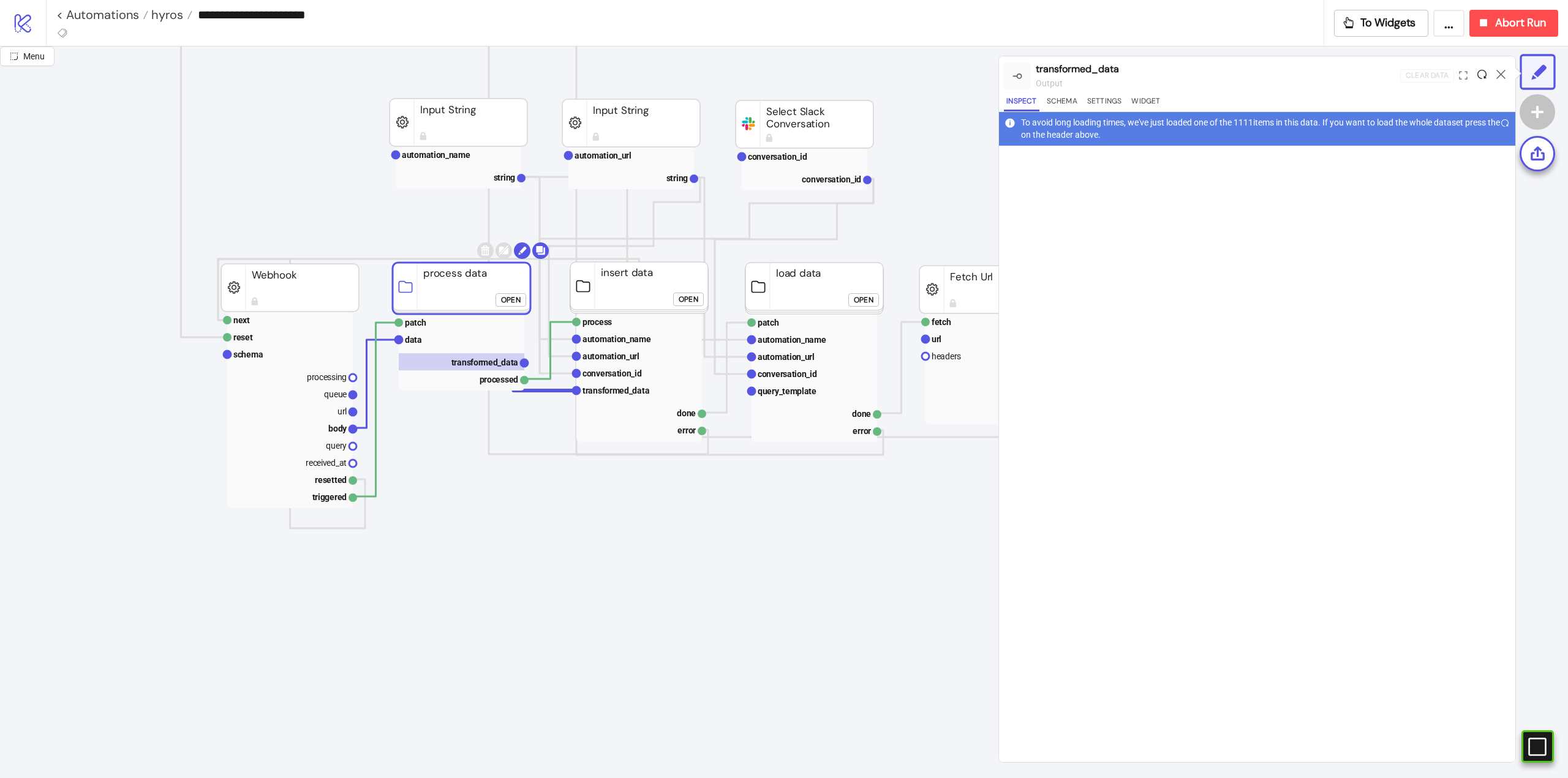
click at [1478, 76] on icon at bounding box center [1482, 74] width 9 height 9
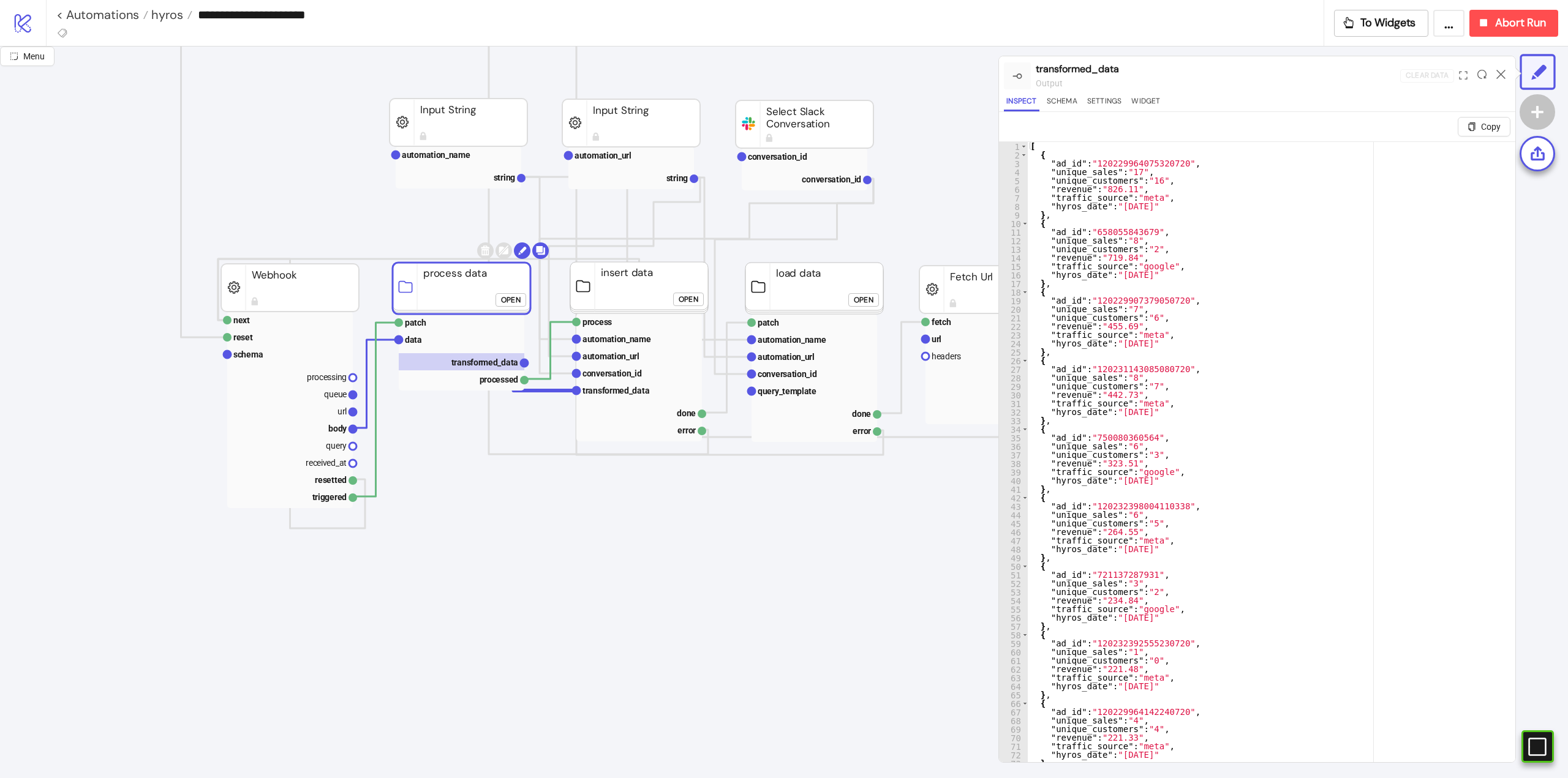
click div "Open"
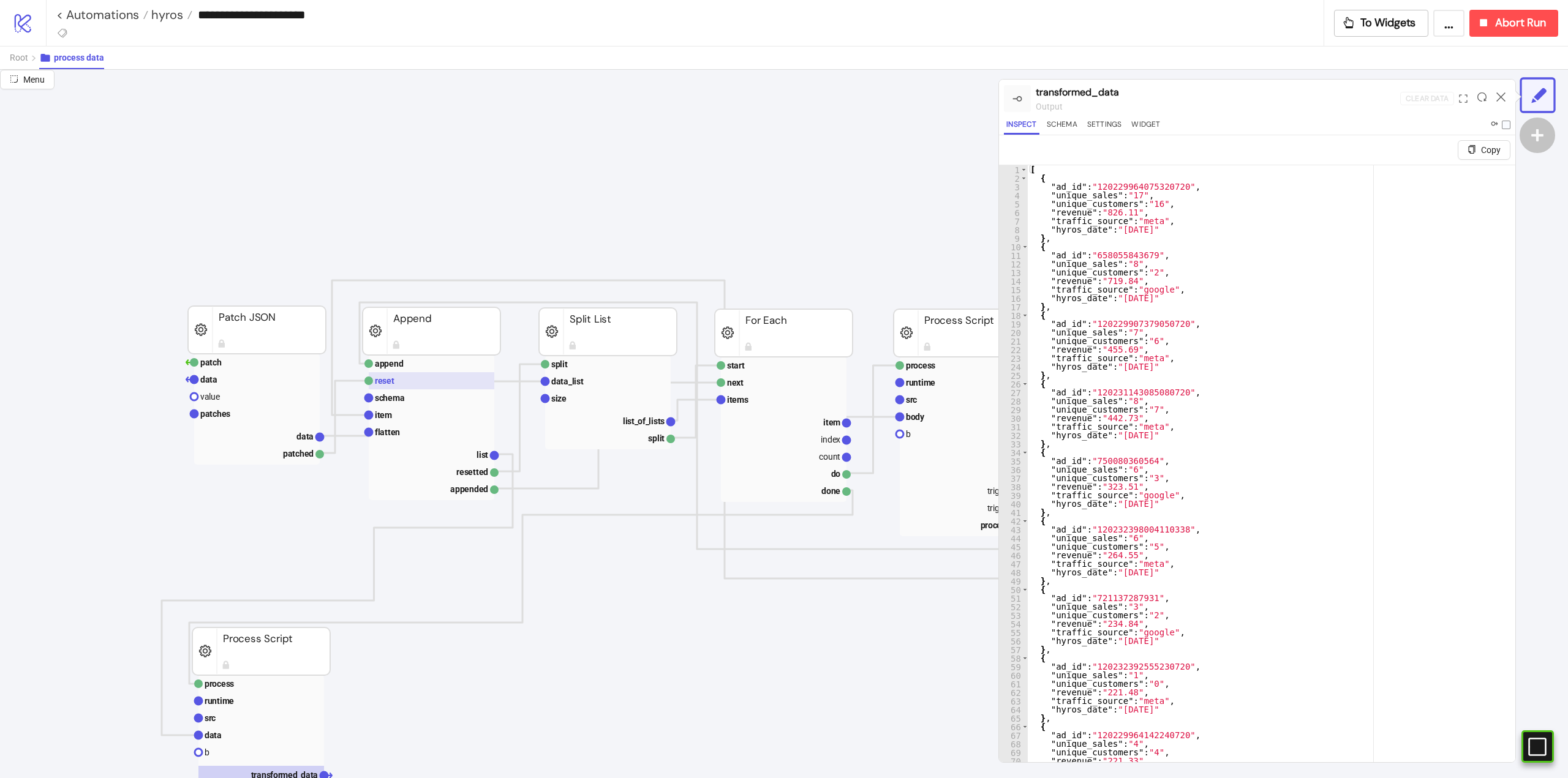
scroll to position [490, 0]
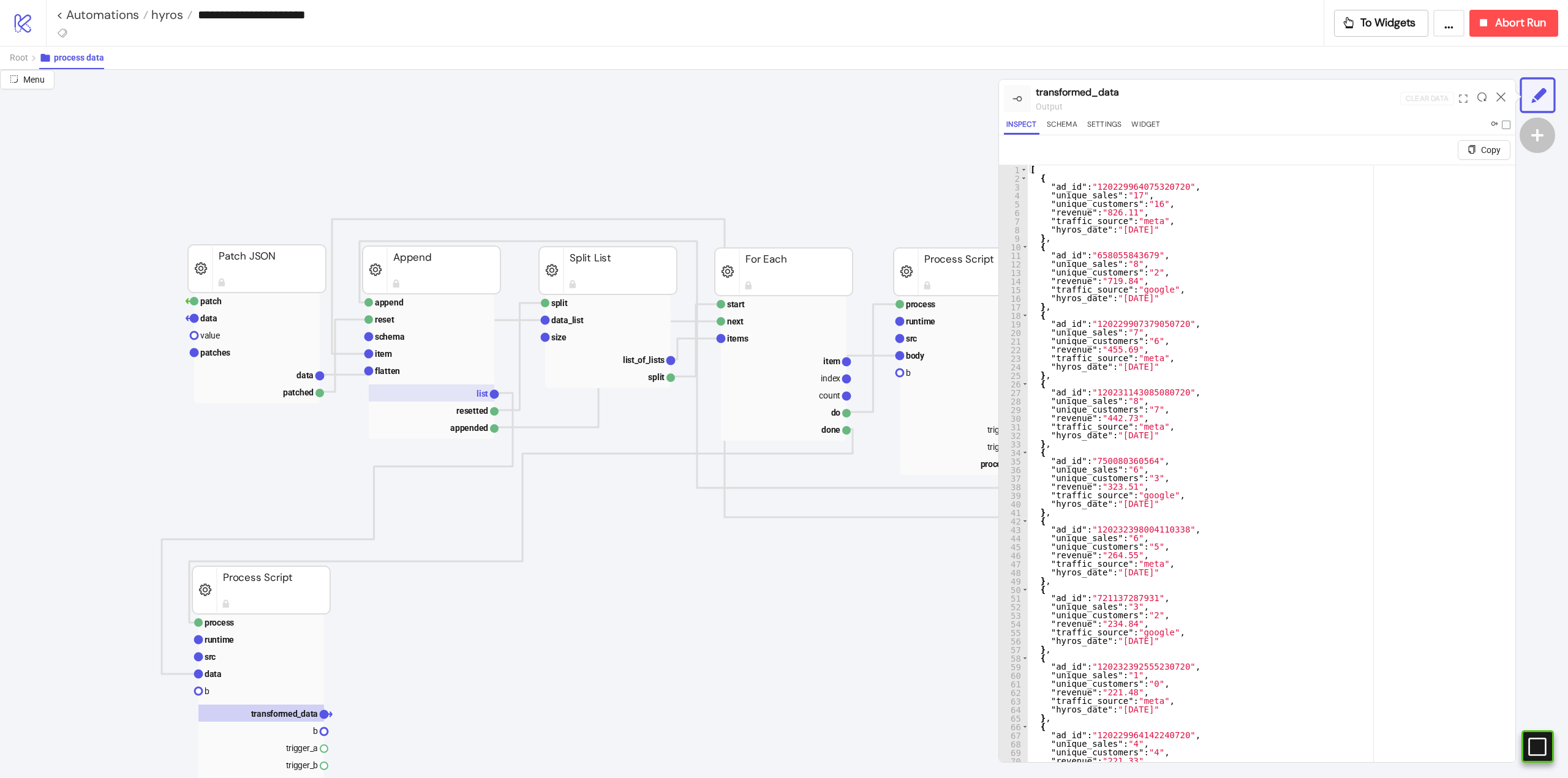
click at [473, 396] on rect at bounding box center [431, 393] width 126 height 17
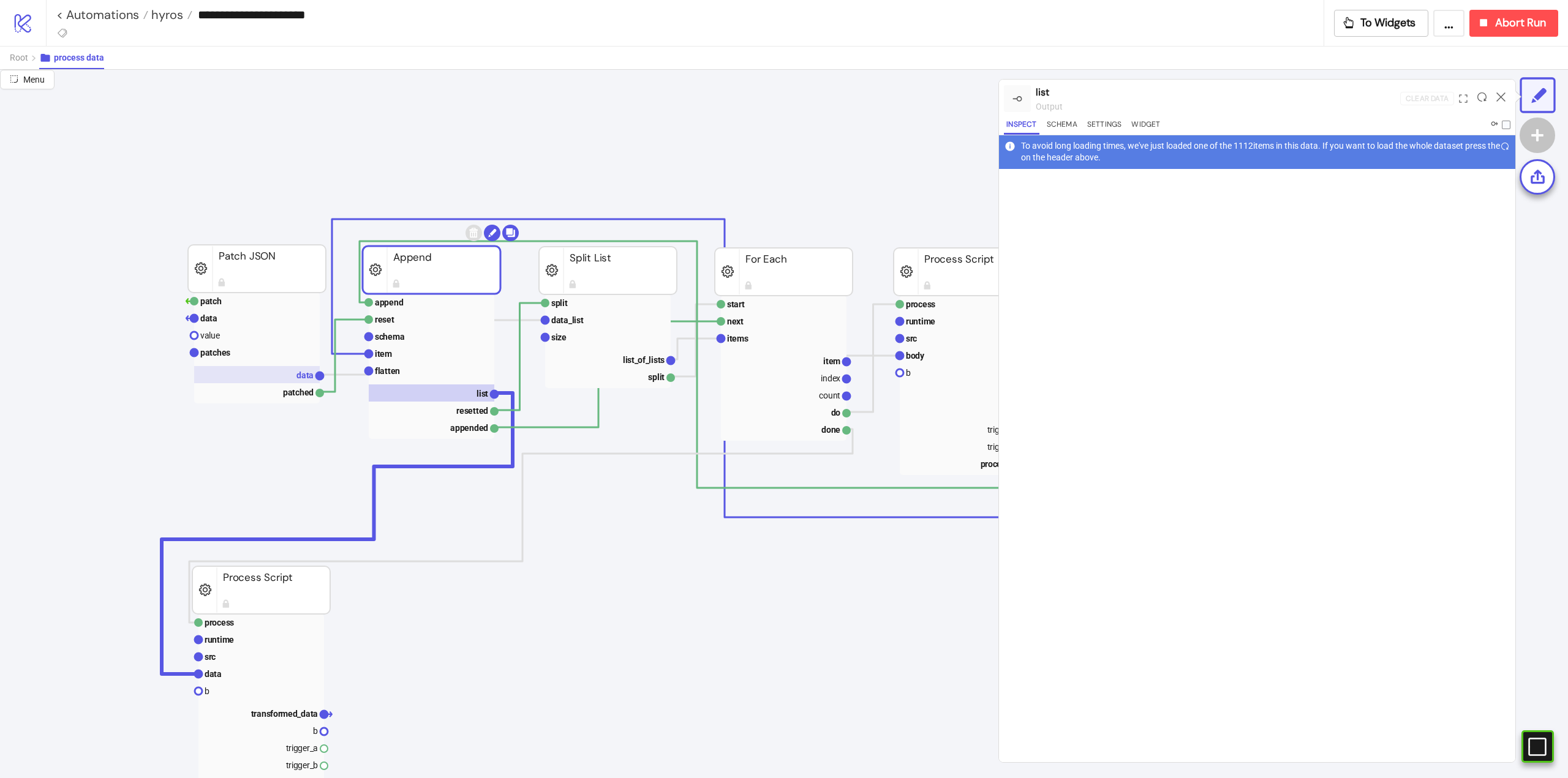
click at [301, 373] on text "data" at bounding box center [305, 376] width 17 height 10
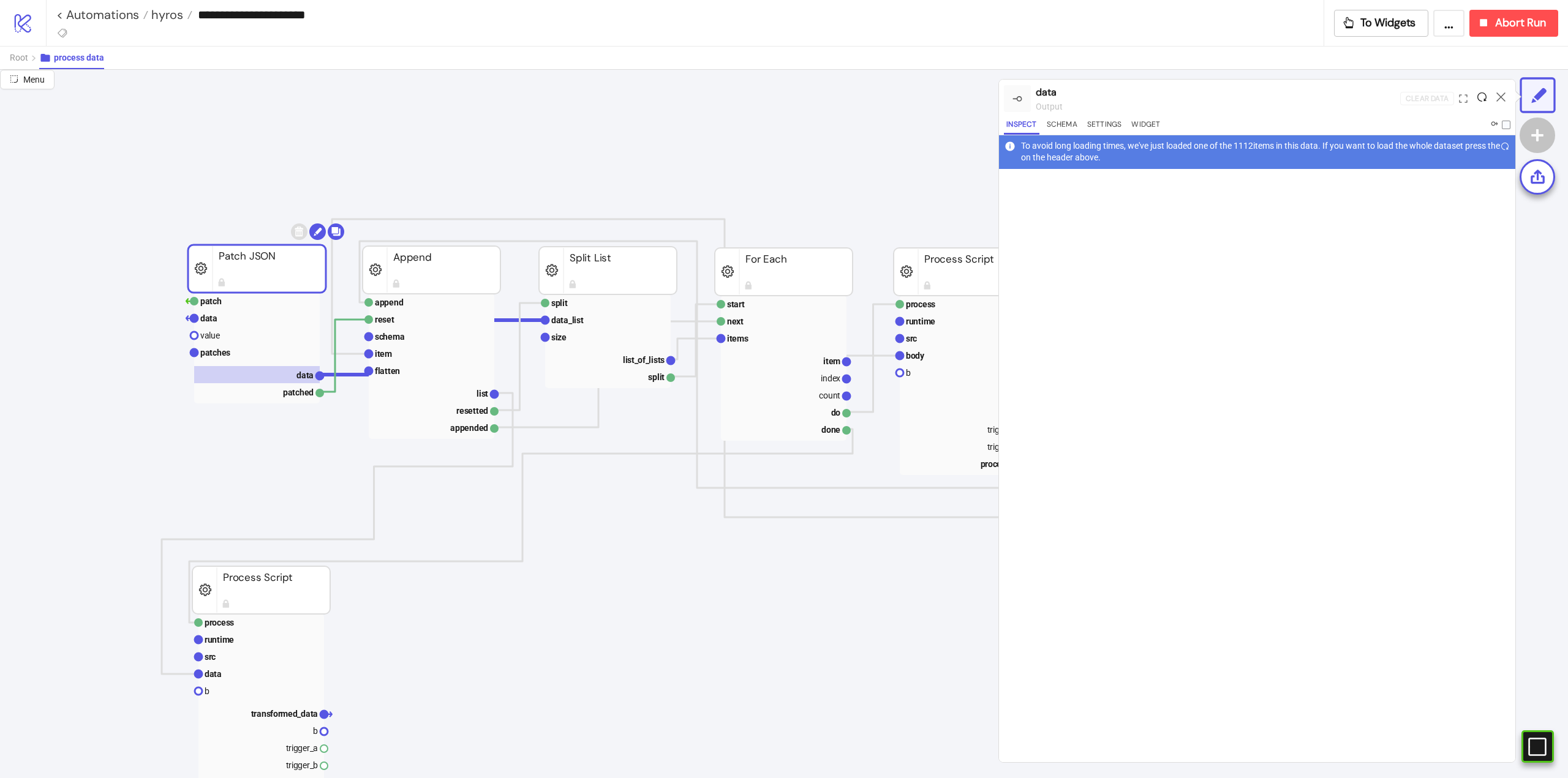
click at [1481, 96] on icon at bounding box center [1482, 97] width 9 height 9
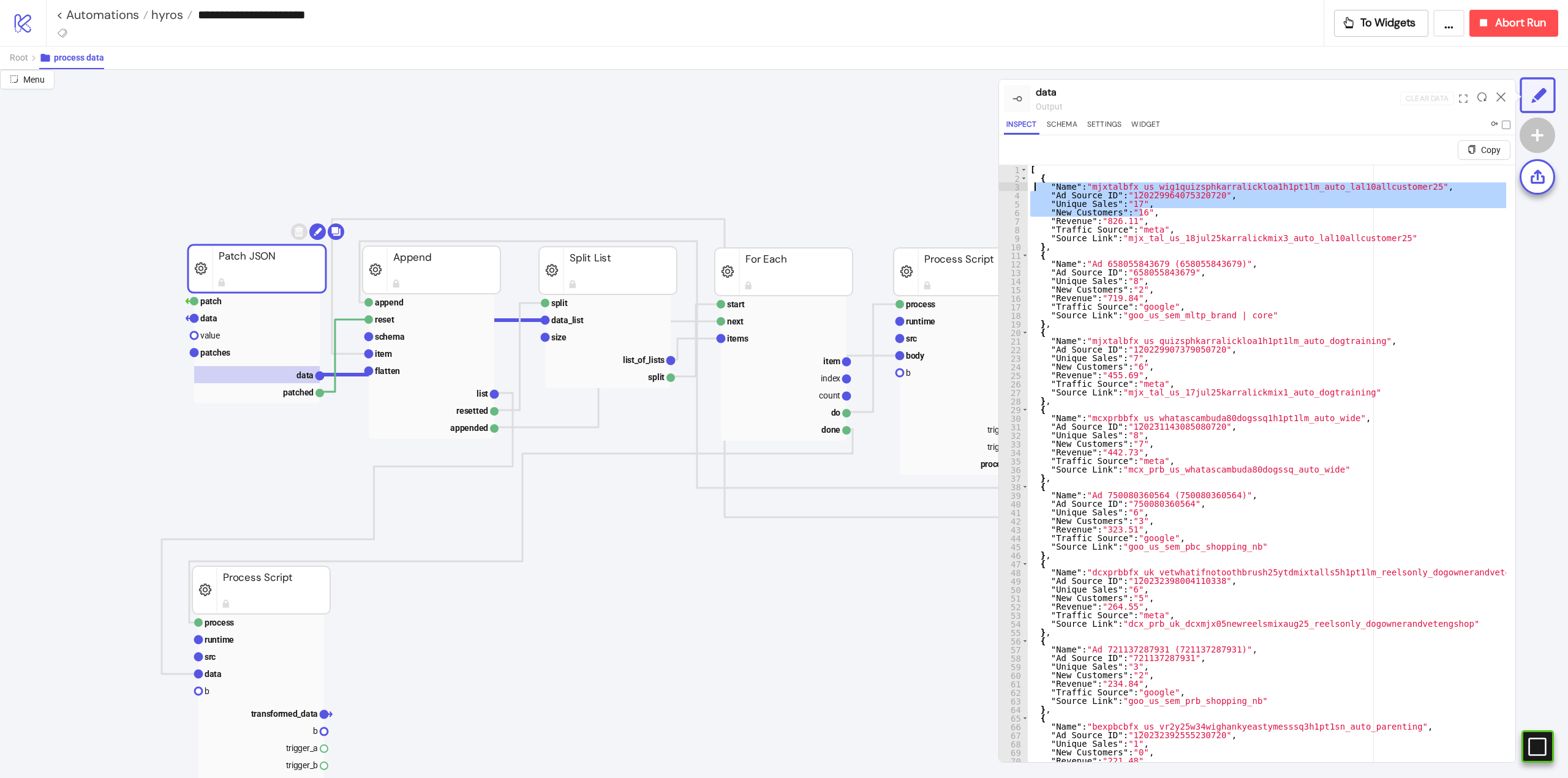
drag, startPoint x: 1141, startPoint y: 212, endPoint x: 893, endPoint y: 69, distance: 286.3
type textarea "*"
drag, startPoint x: 1496, startPoint y: 100, endPoint x: 1382, endPoint y: 107, distance: 114.2
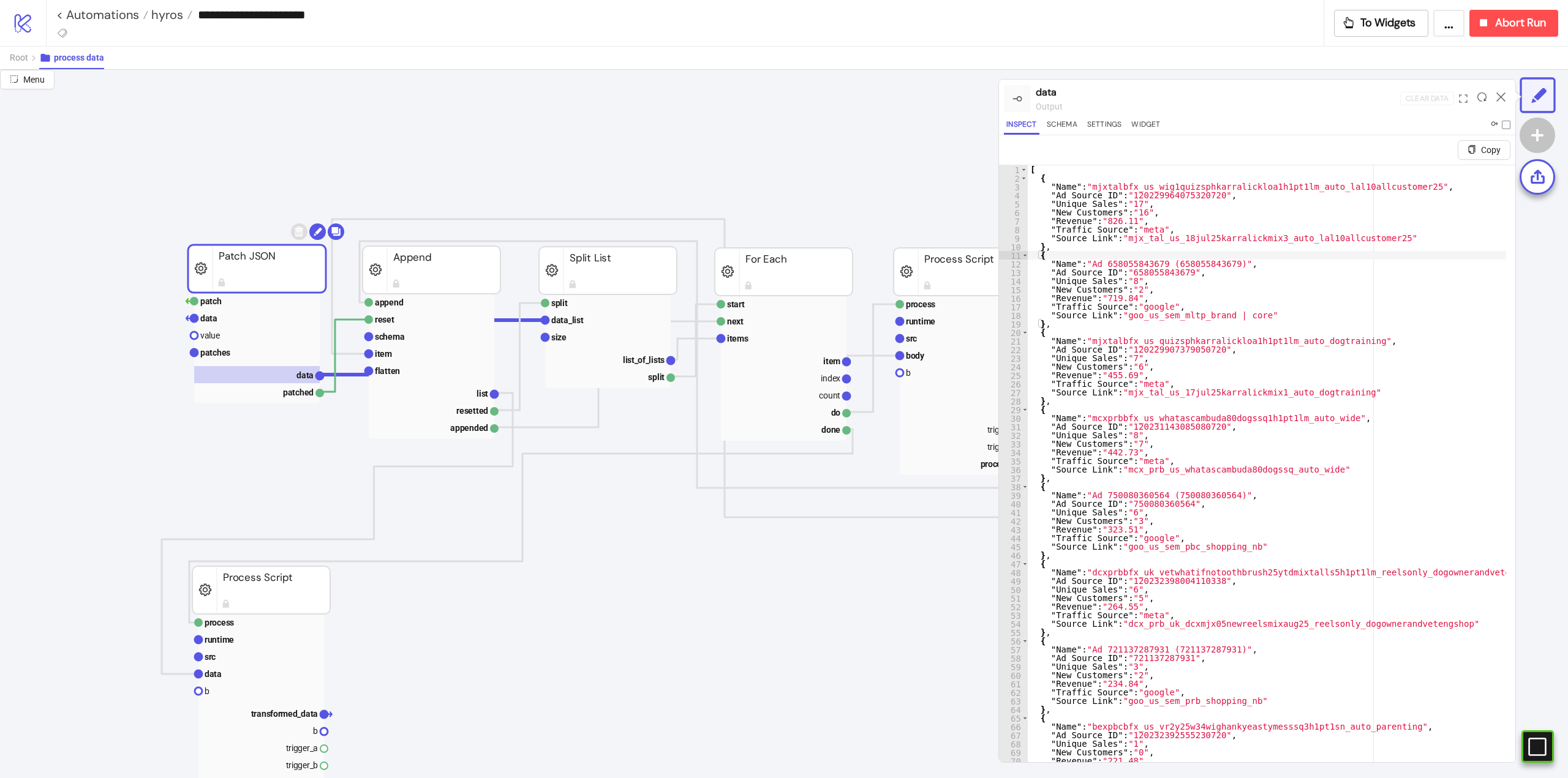
click at [1497, 99] on icon at bounding box center [1501, 97] width 9 height 9
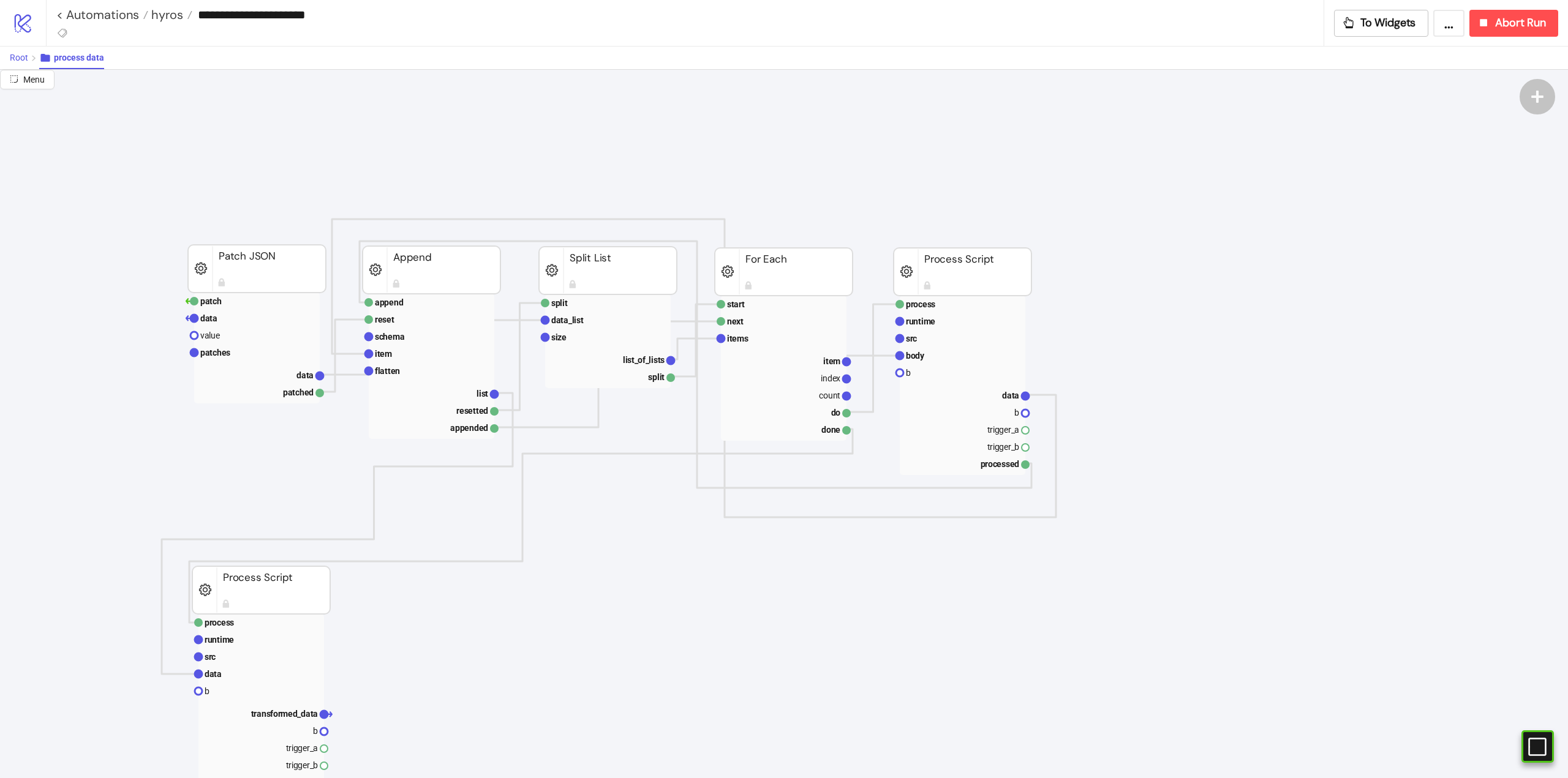
click at [16, 63] on button "Root" at bounding box center [25, 58] width 30 height 23
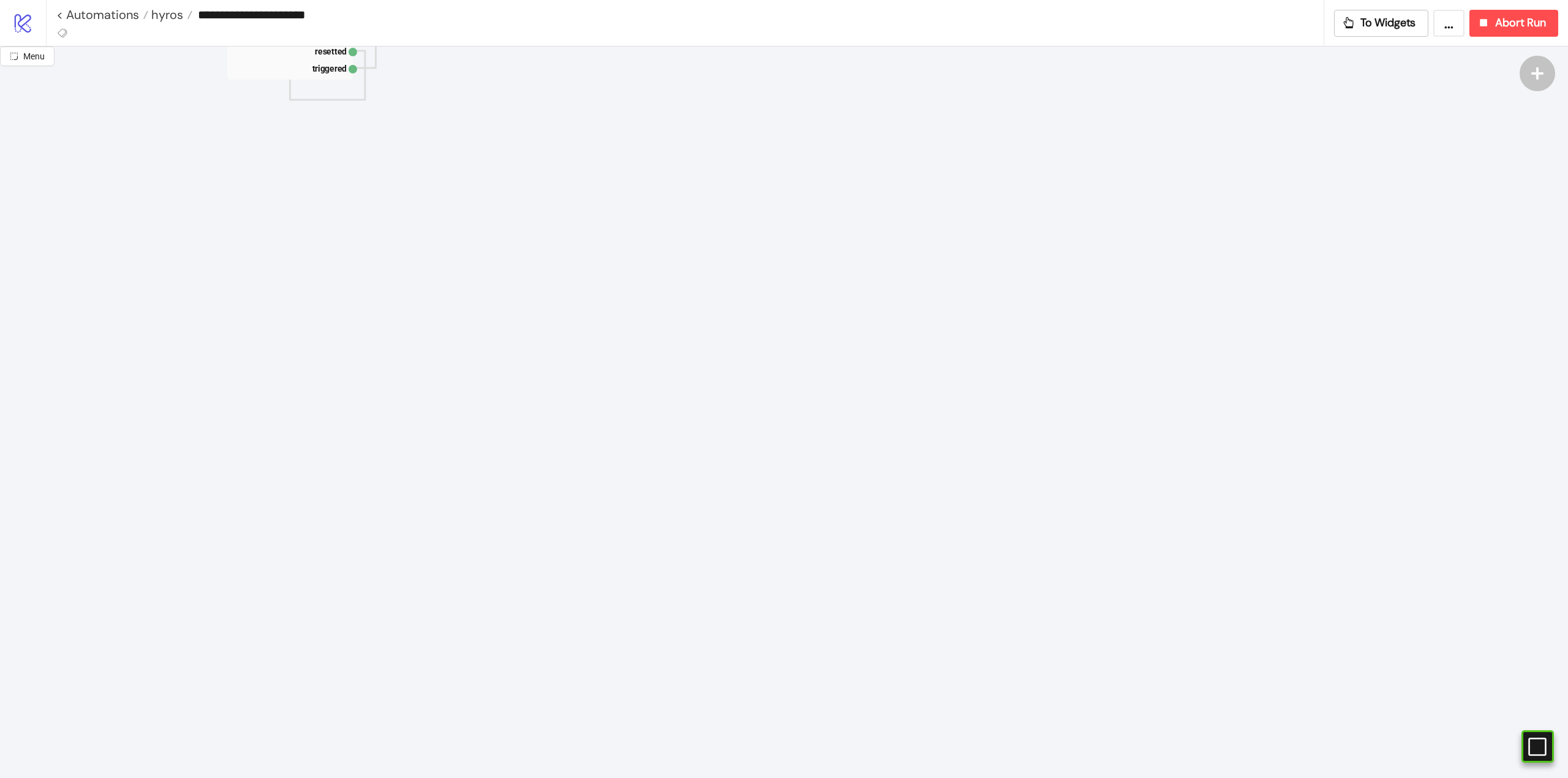
drag, startPoint x: 249, startPoint y: 229, endPoint x: 264, endPoint y: 264, distance: 38.1
click at [249, 229] on icon "Start Stop next reset schema processing queue url body query received_at resett…" at bounding box center [1225, 781] width 2450 height 2449
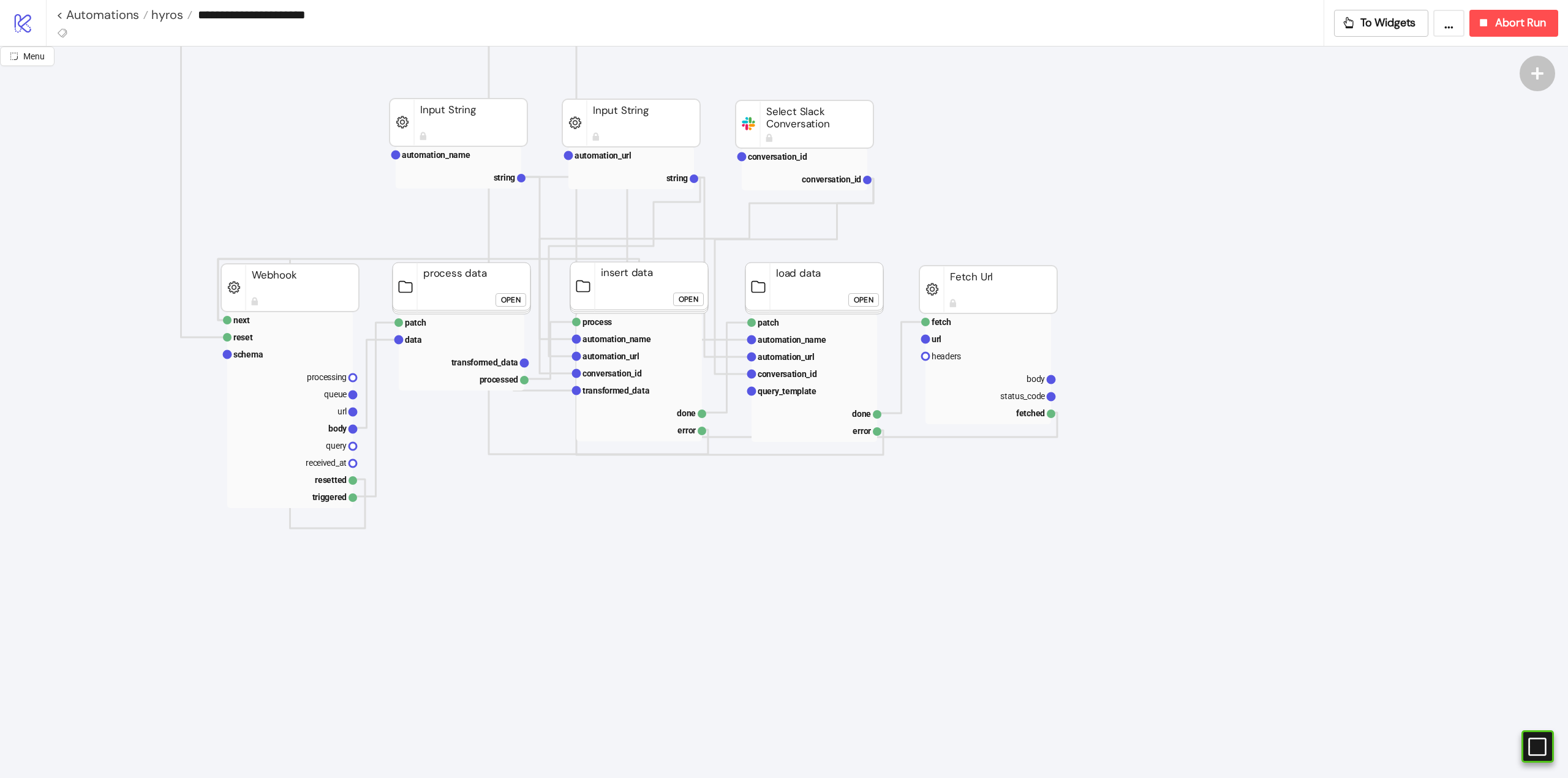
scroll to position [0, 0]
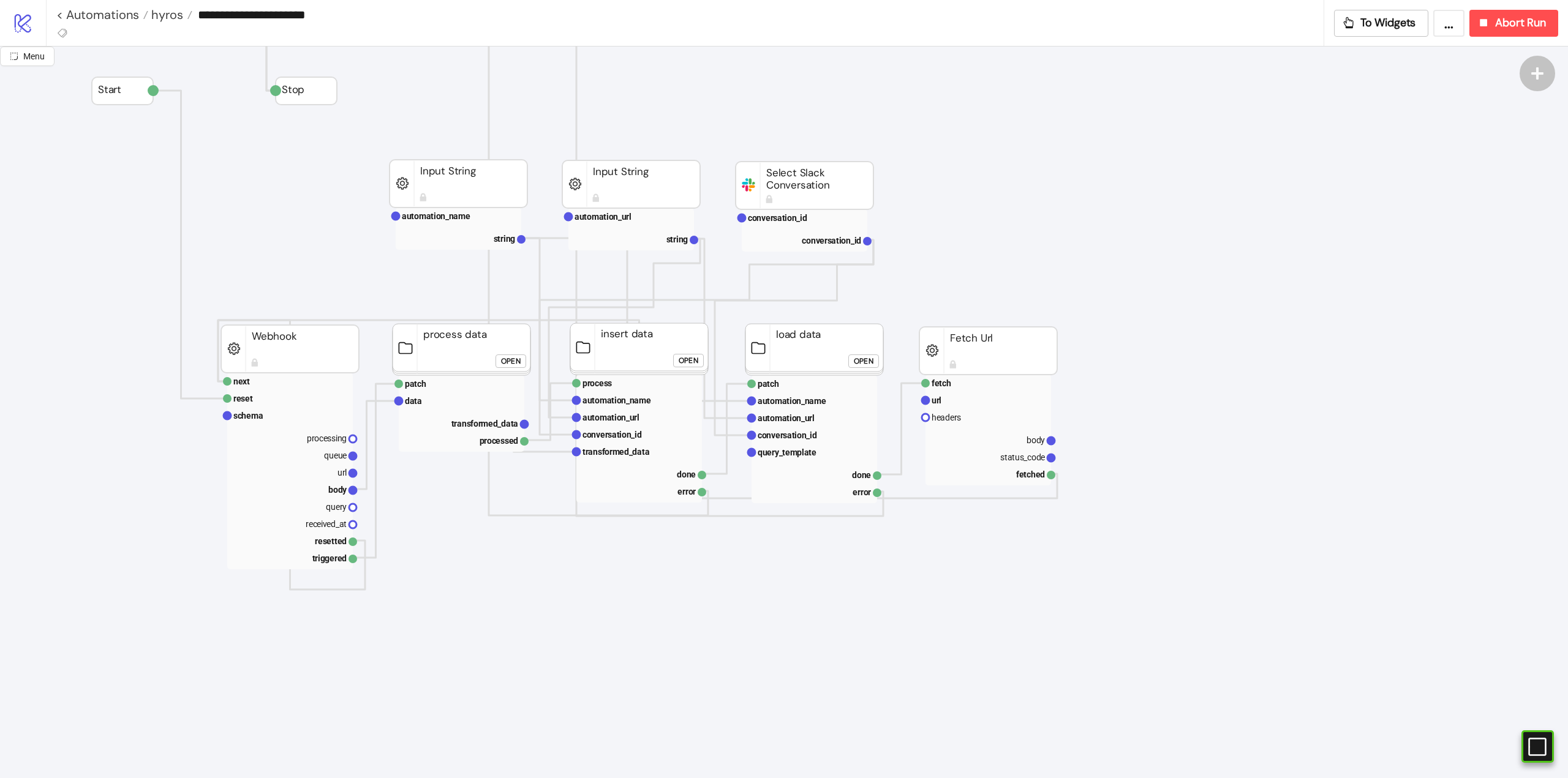
click at [177, 25] on div "**********" at bounding box center [689, 15] width 1267 height 30
click at [170, 18] on span "hyros" at bounding box center [165, 15] width 35 height 16
